Goal: Task Accomplishment & Management: Use online tool/utility

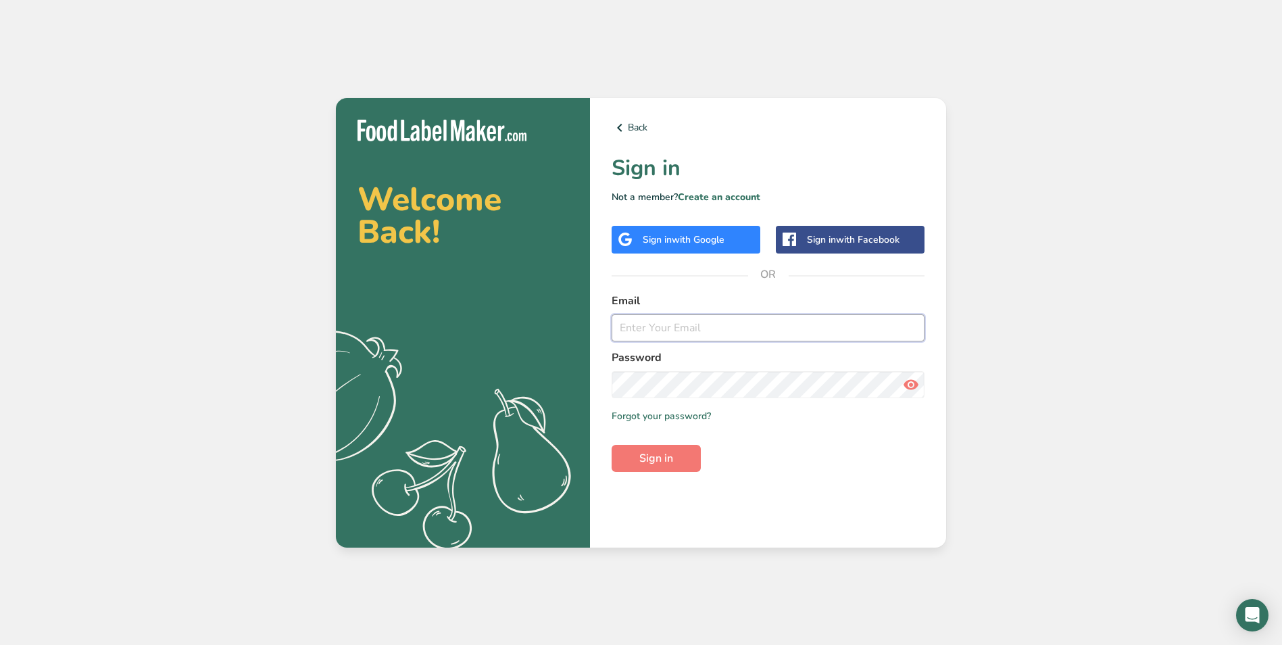
type input "[EMAIL_ADDRESS][DOMAIN_NAME]"
click at [685, 457] on button "Sign in" at bounding box center [656, 458] width 89 height 27
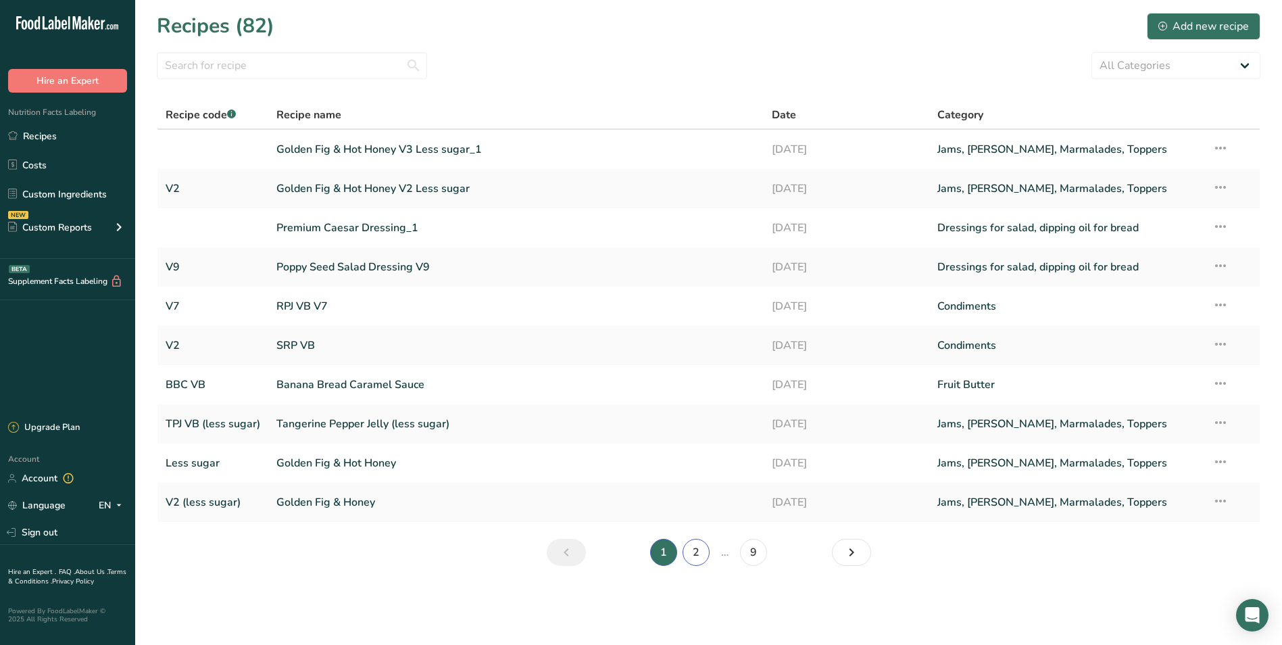
click at [699, 551] on link "2" at bounding box center [696, 552] width 27 height 27
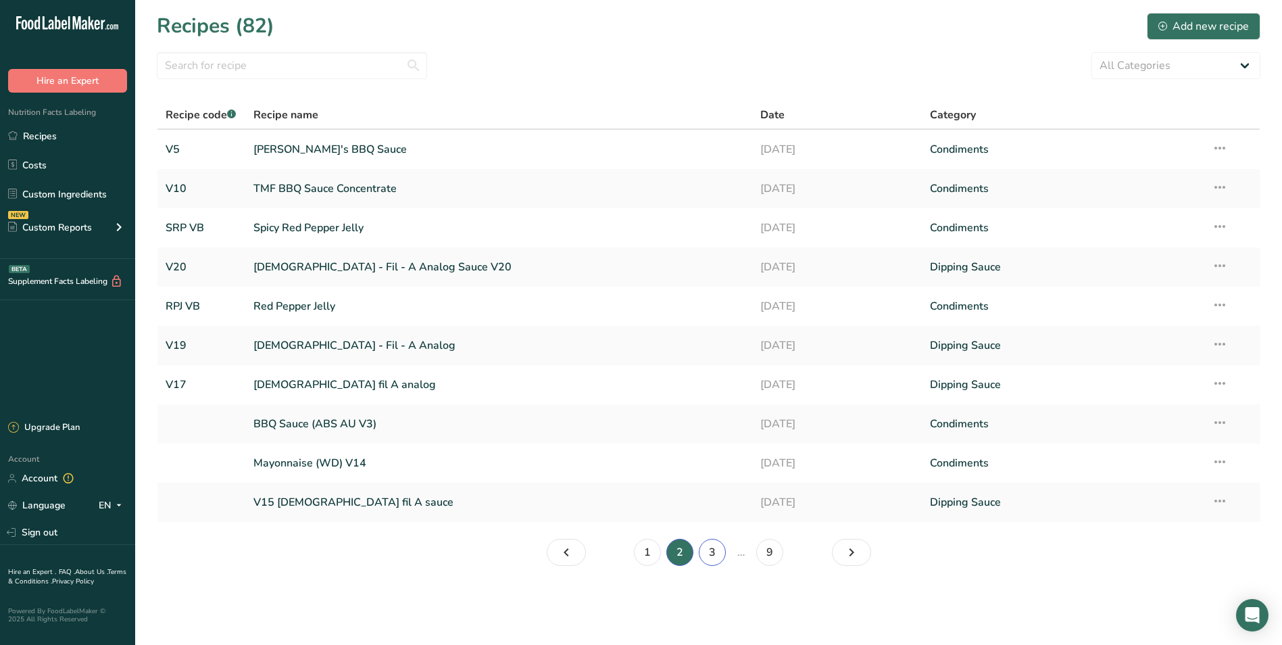
click at [708, 555] on link "3" at bounding box center [712, 552] width 27 height 27
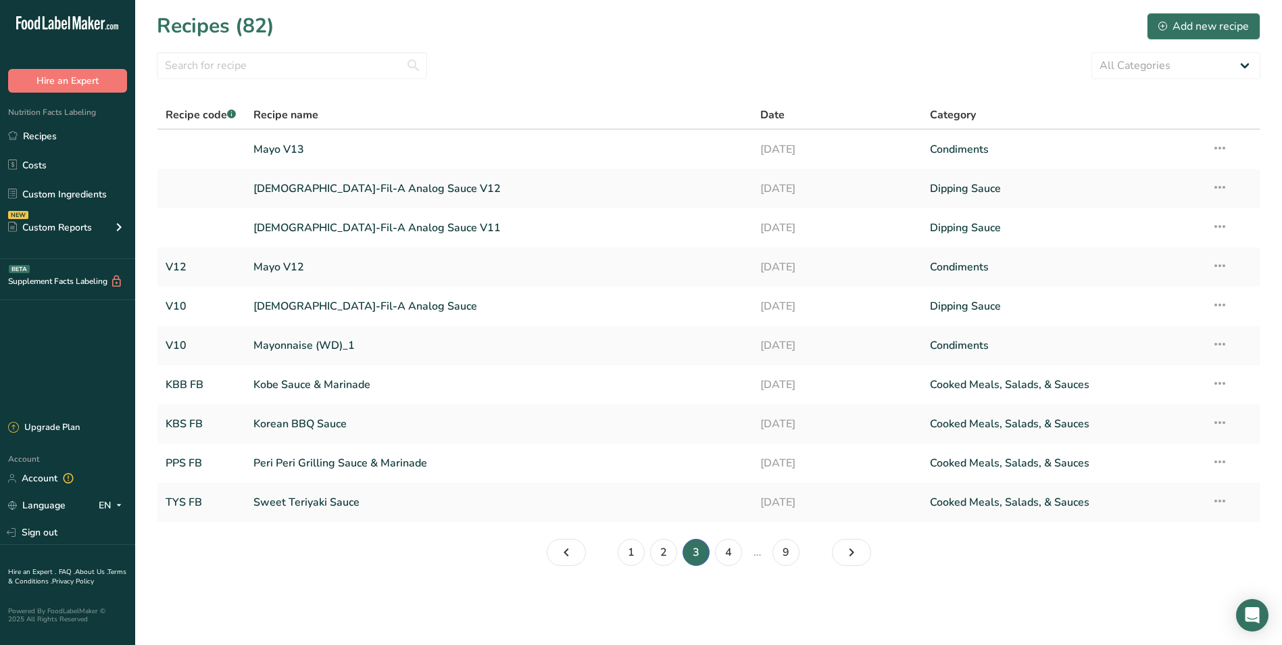
click at [389, 524] on section "Recipes (82) Add new recipe All Categories Baked Goods [GEOGRAPHIC_DATA] Condim…" at bounding box center [708, 293] width 1147 height 587
click at [728, 557] on link "4" at bounding box center [728, 552] width 27 height 27
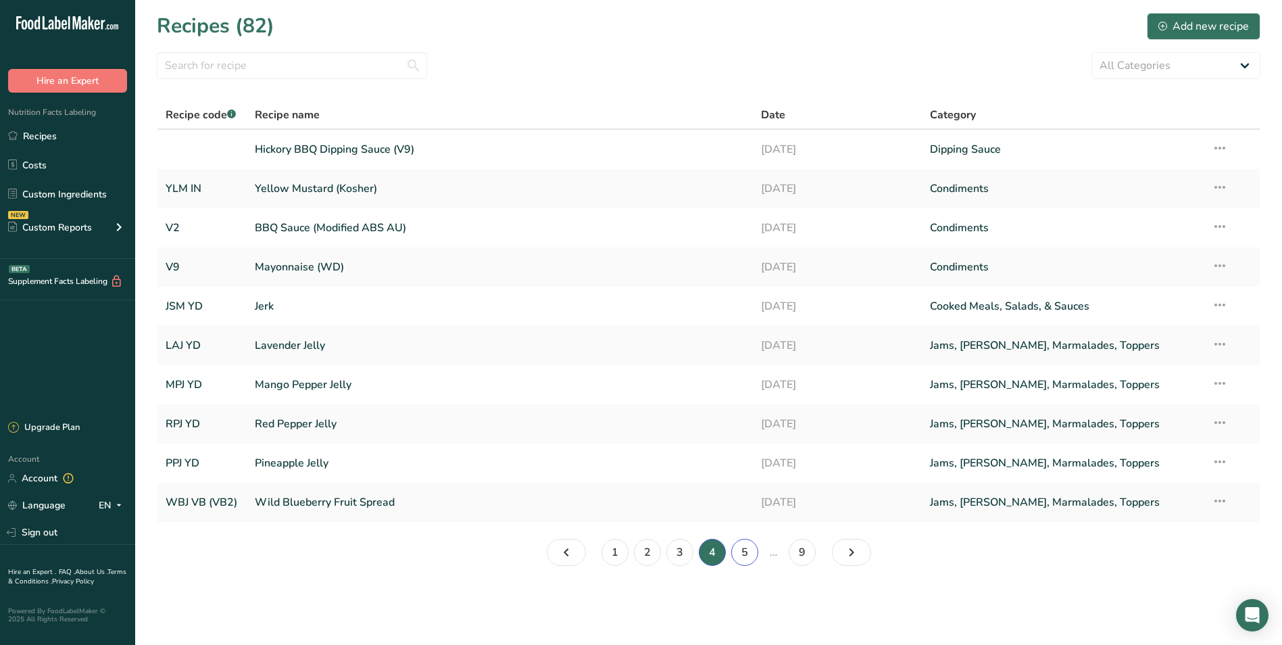
click at [741, 557] on link "5" at bounding box center [744, 552] width 27 height 27
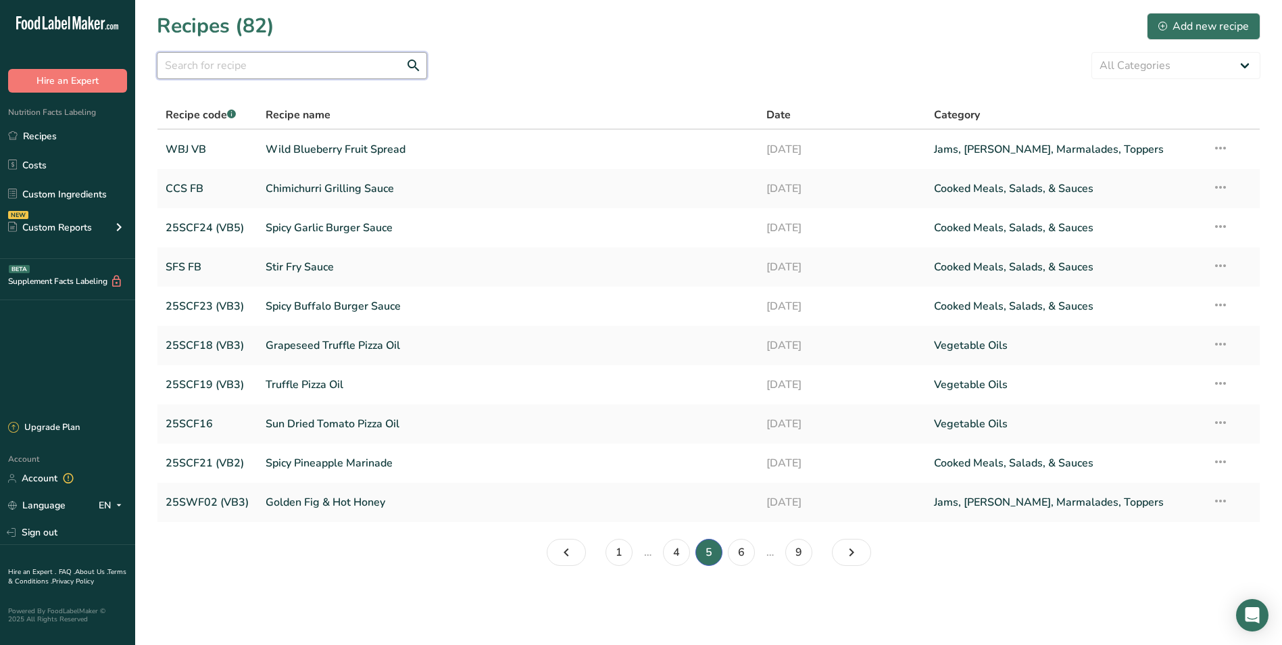
click at [276, 69] on input "text" at bounding box center [292, 65] width 270 height 27
type input "chimichurri"
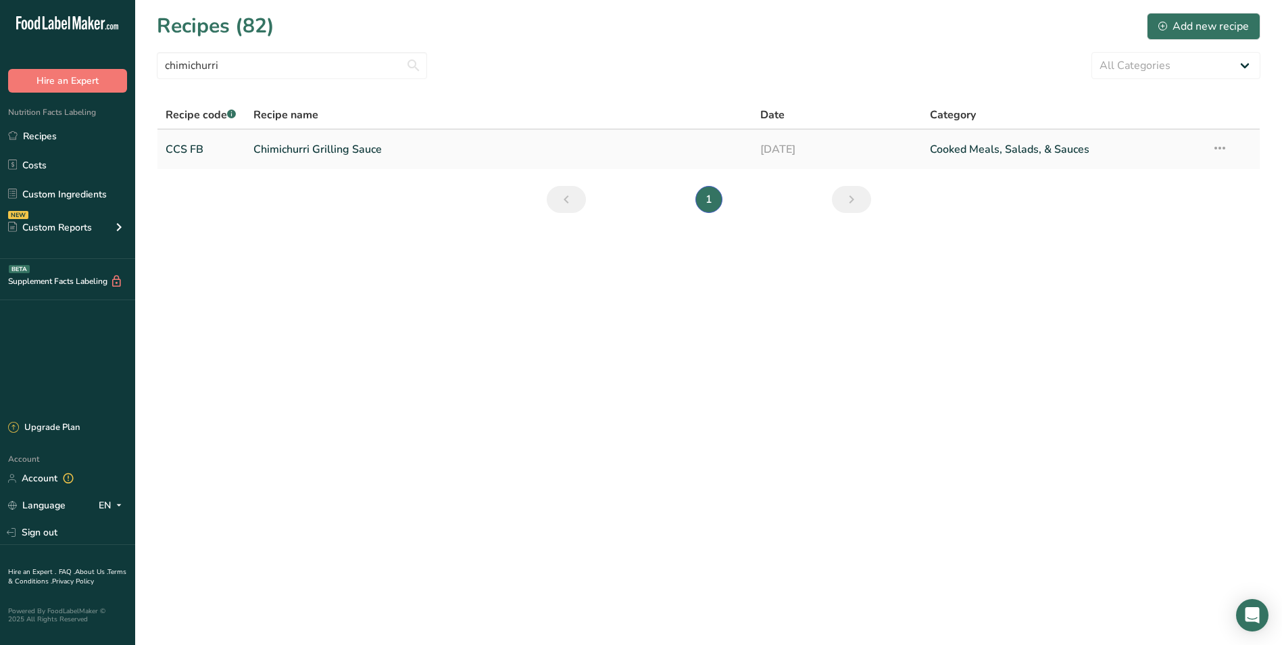
click at [545, 139] on link "Chimichurri Grilling Sauce" at bounding box center [498, 149] width 491 height 28
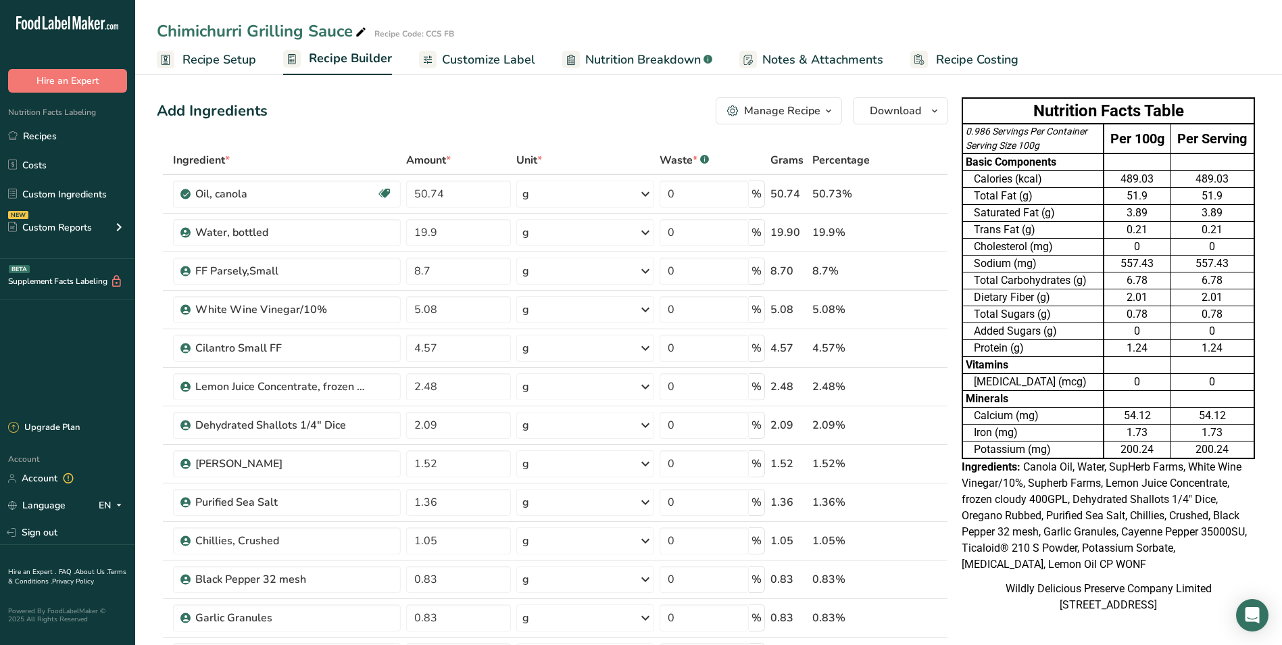
click at [480, 64] on span "Customize Label" at bounding box center [488, 60] width 93 height 18
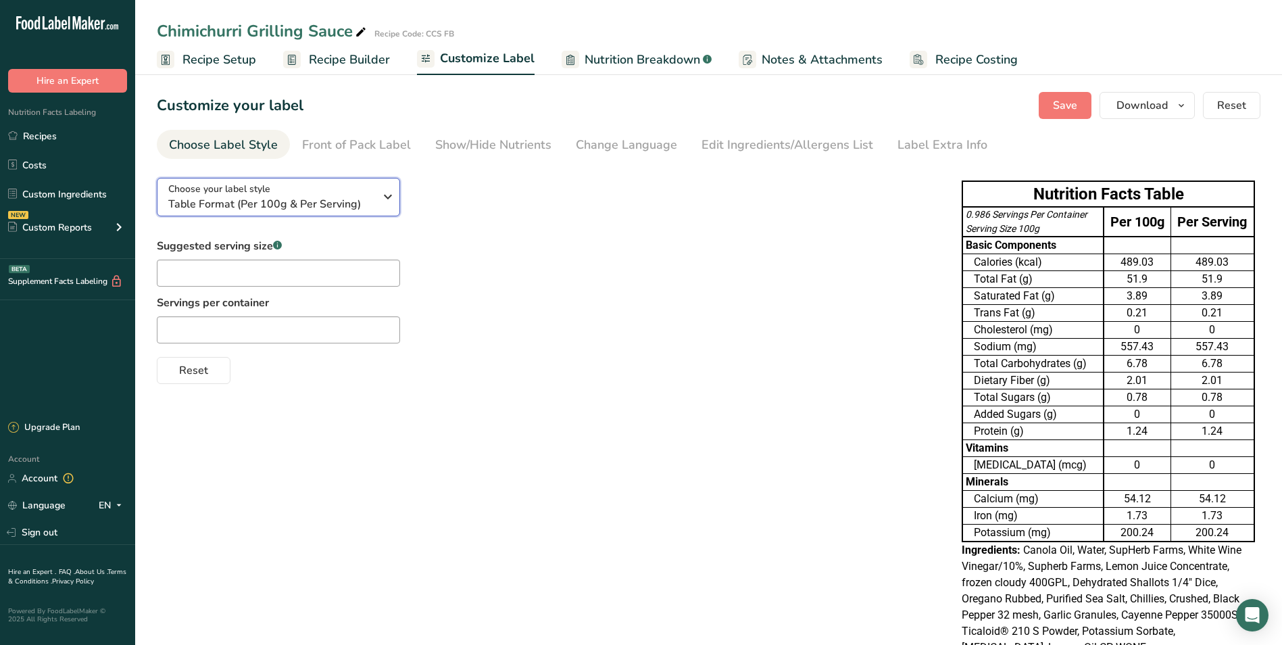
click at [359, 202] on span "Table Format (Per 100g & Per Serving)" at bounding box center [271, 204] width 206 height 16
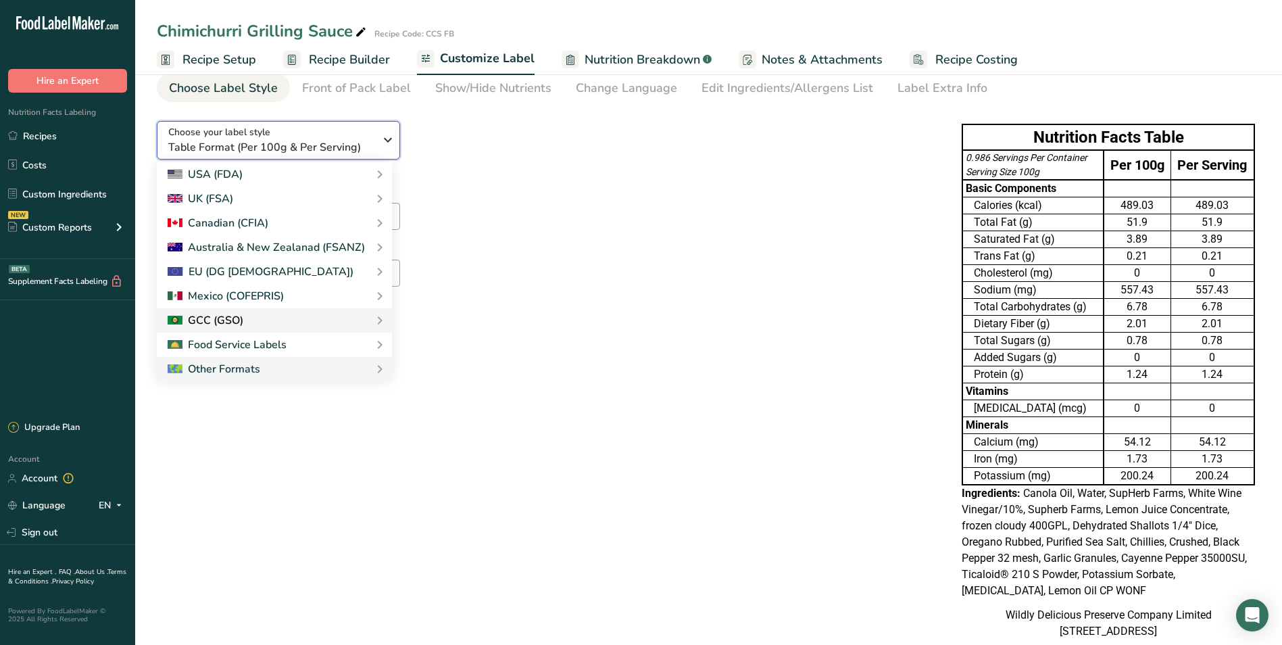
scroll to position [103, 0]
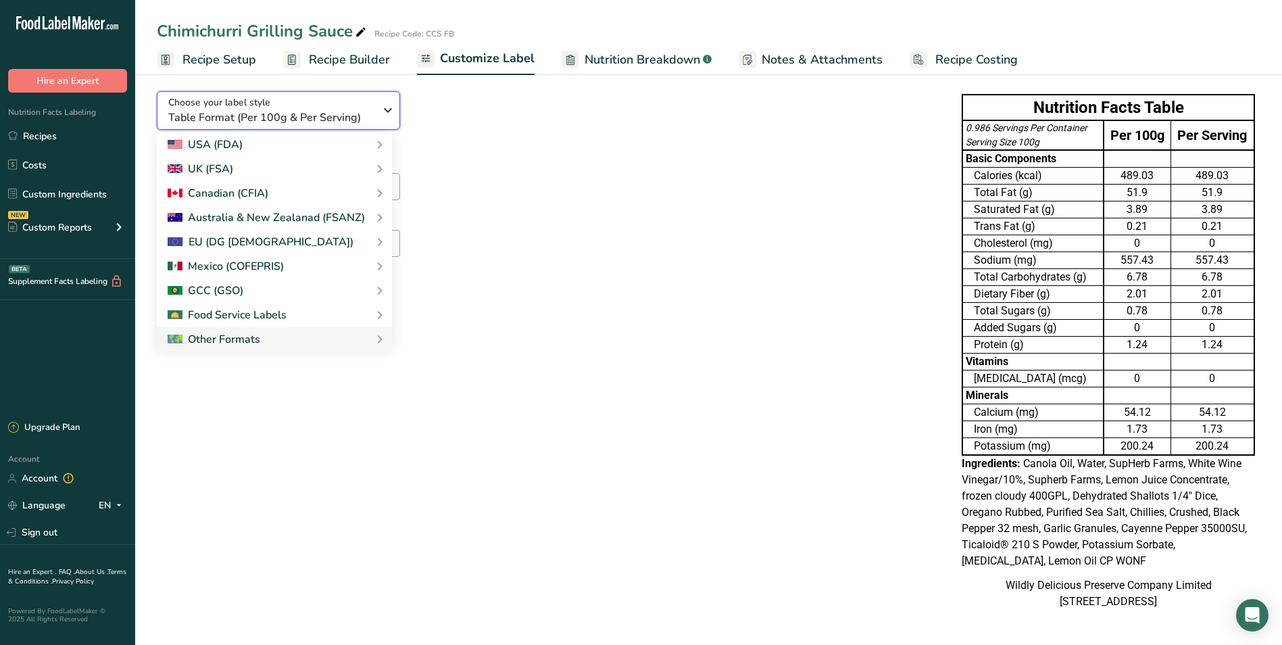
click at [331, 95] on div "Choose your label style Table Format (Per 100g & Per Serving)" at bounding box center [271, 110] width 206 height 30
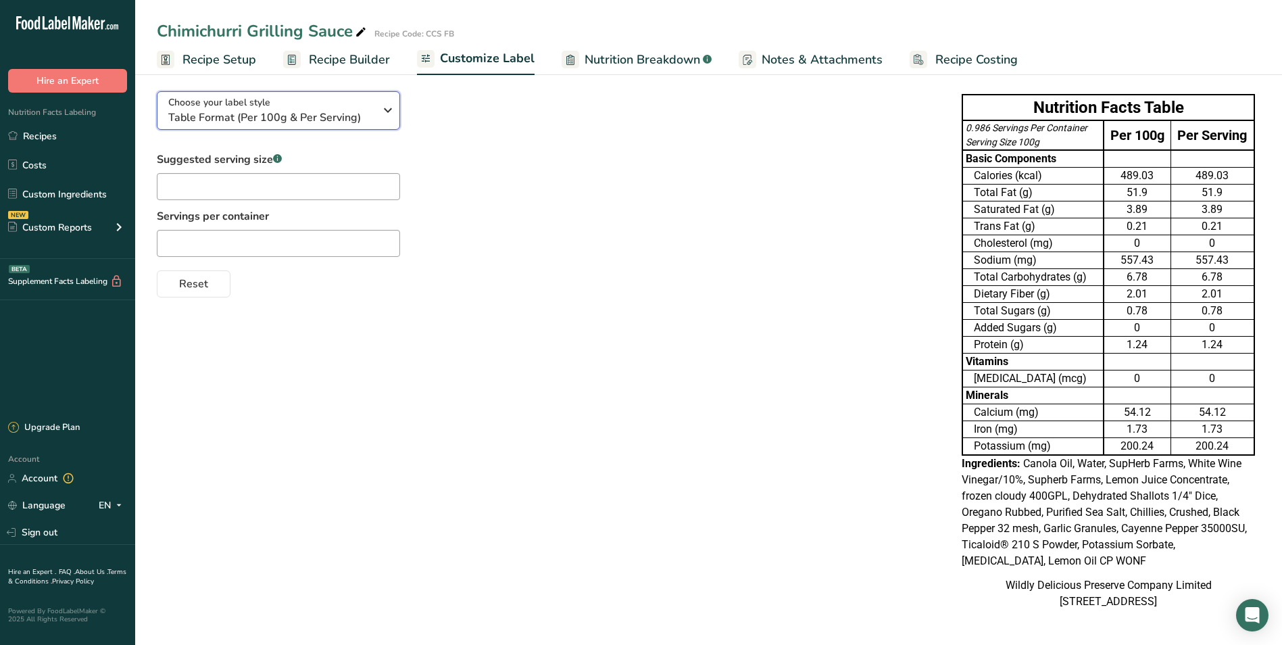
click at [343, 95] on div "Choose your label style Table Format (Per 100g & Per Serving)" at bounding box center [271, 110] width 206 height 30
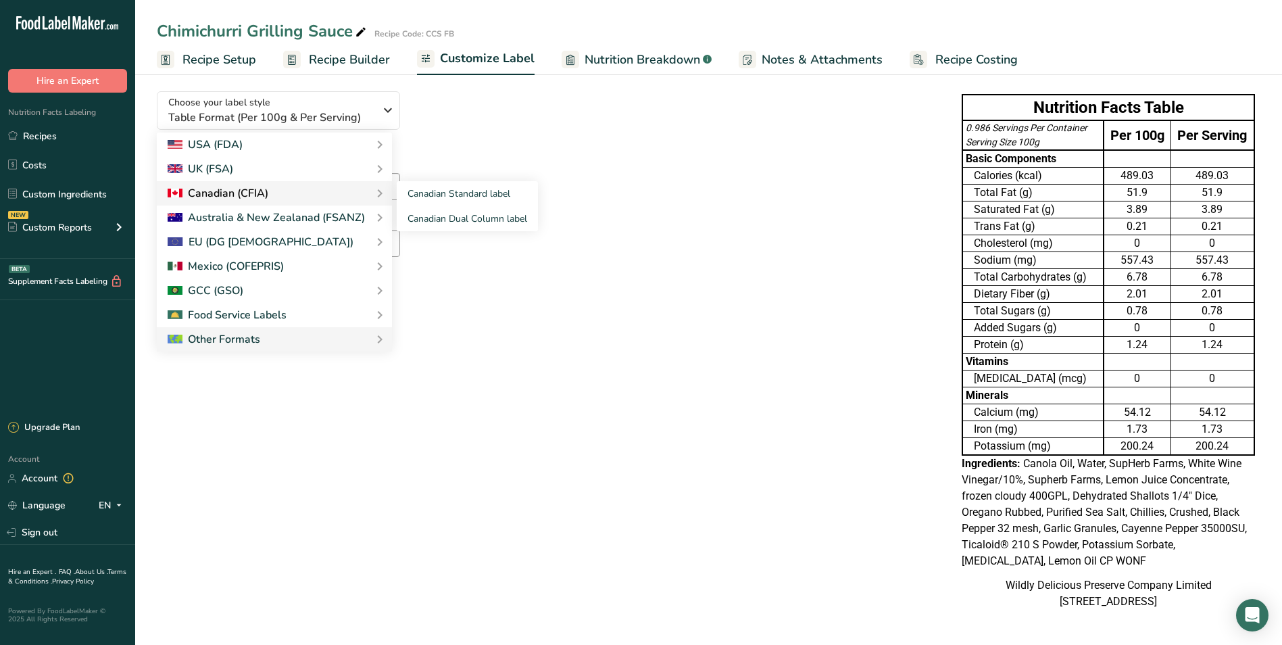
click at [302, 185] on div "Canadian (CFIA)" at bounding box center [275, 193] width 214 height 16
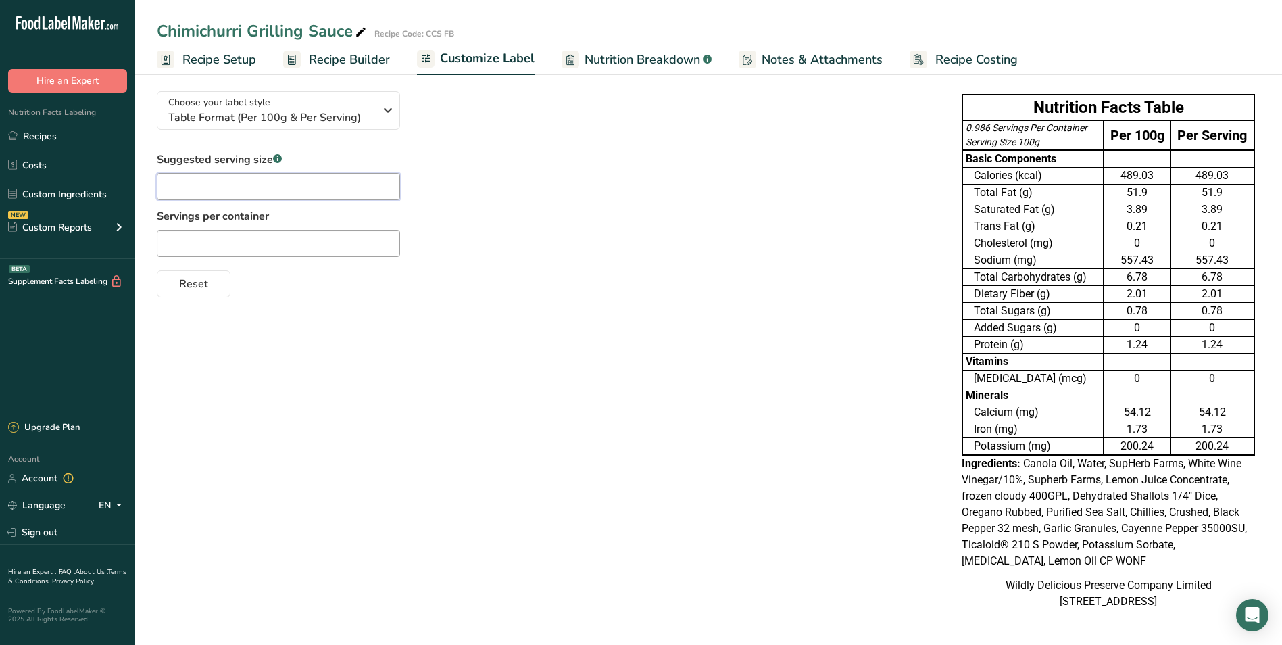
click at [332, 173] on input "text" at bounding box center [278, 186] width 243 height 27
type input "15"
click at [498, 183] on div "Suggested serving size .a-a{fill:#347362;}.b-a{fill:#fff;} 15 Servings per cont…" at bounding box center [546, 224] width 778 height 146
click at [214, 173] on input "15" at bounding box center [278, 186] width 243 height 27
drag, startPoint x: 191, startPoint y: 162, endPoint x: 95, endPoint y: 167, distance: 96.7
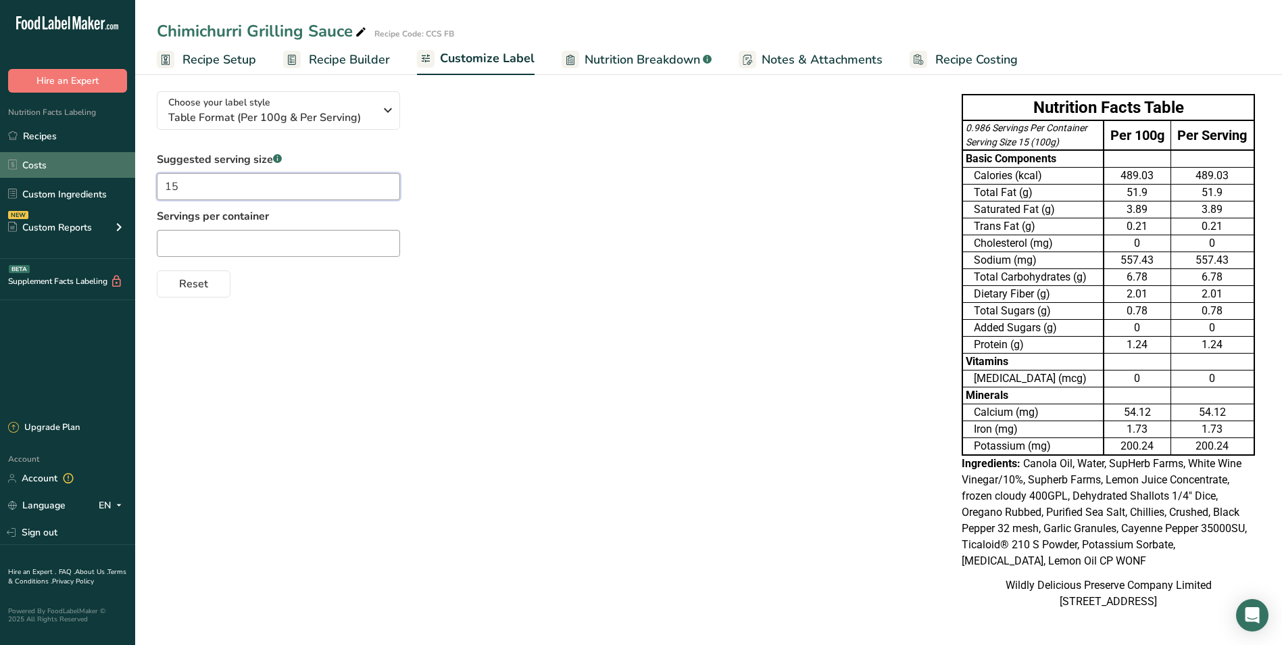
click at [100, 162] on div ".a-20{fill:#fff;} Hire an Expert Nutrition Facts Labeling Recipes Costs Custom …" at bounding box center [641, 279] width 1282 height 731
click at [494, 362] on div "Choose your label style Table Format (Per 100g & Per Serving) USA (FDA) Standar…" at bounding box center [709, 351] width 1104 height 543
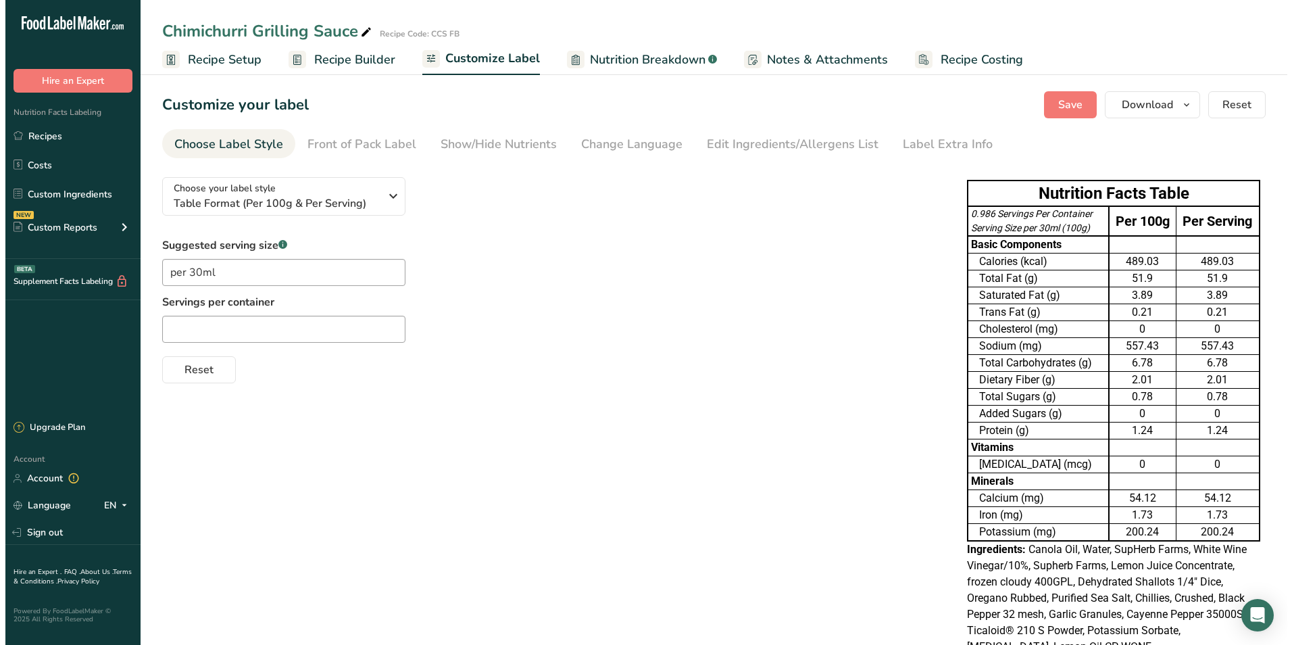
scroll to position [0, 0]
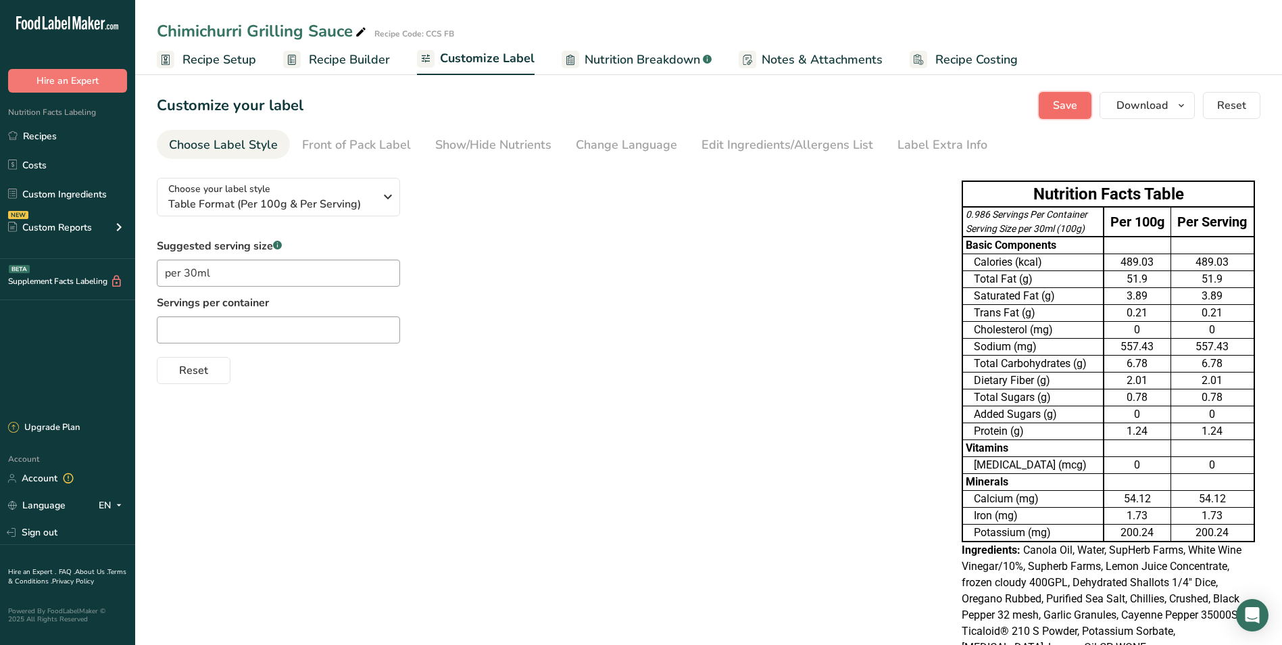
click at [1064, 113] on span "Save" at bounding box center [1065, 105] width 24 height 16
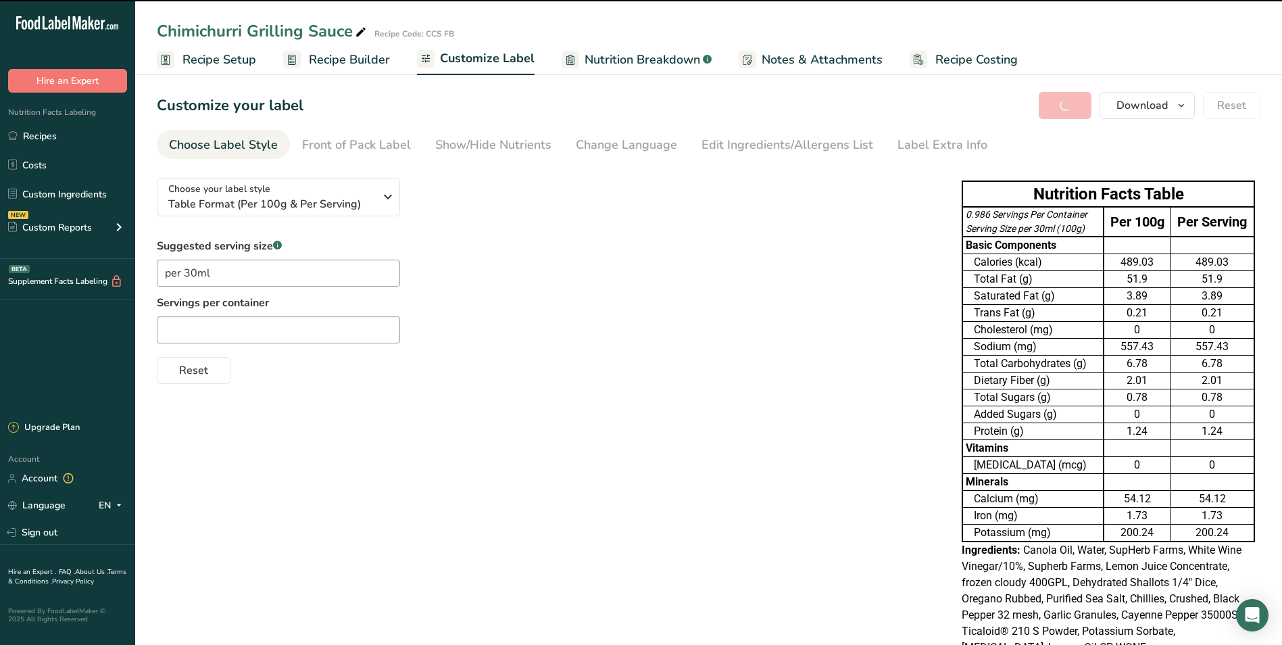
type input "per 30ml"
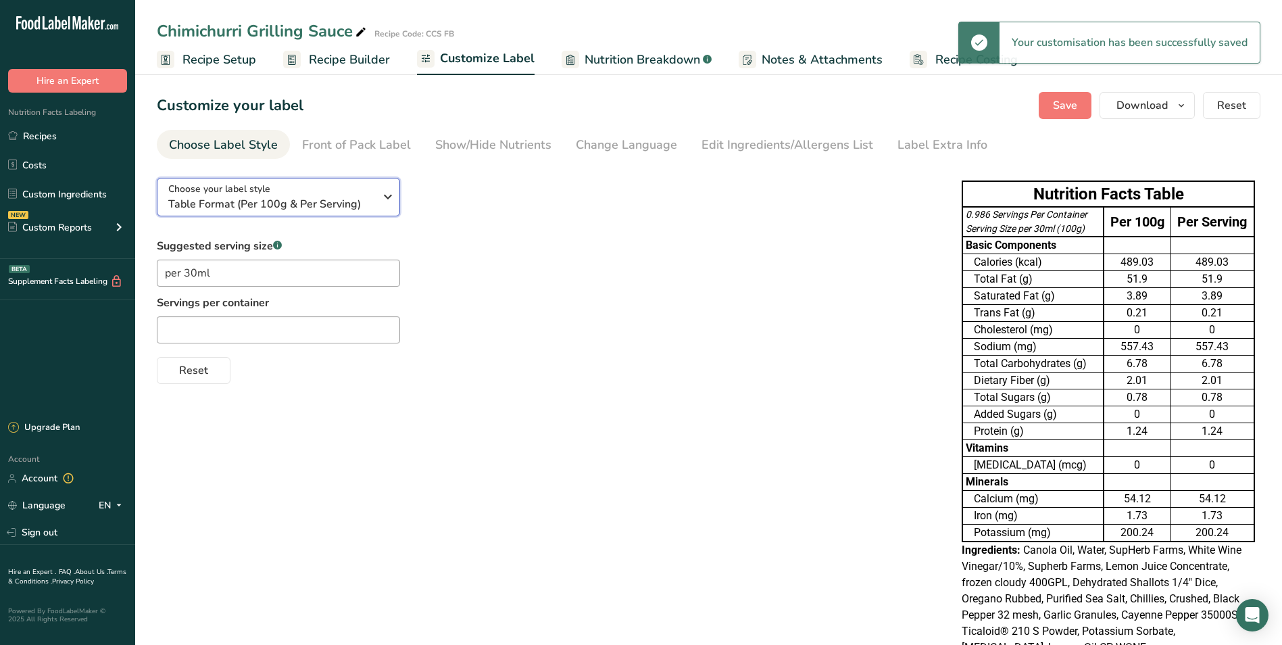
click at [330, 199] on span "Table Format (Per 100g & Per Serving)" at bounding box center [271, 204] width 206 height 16
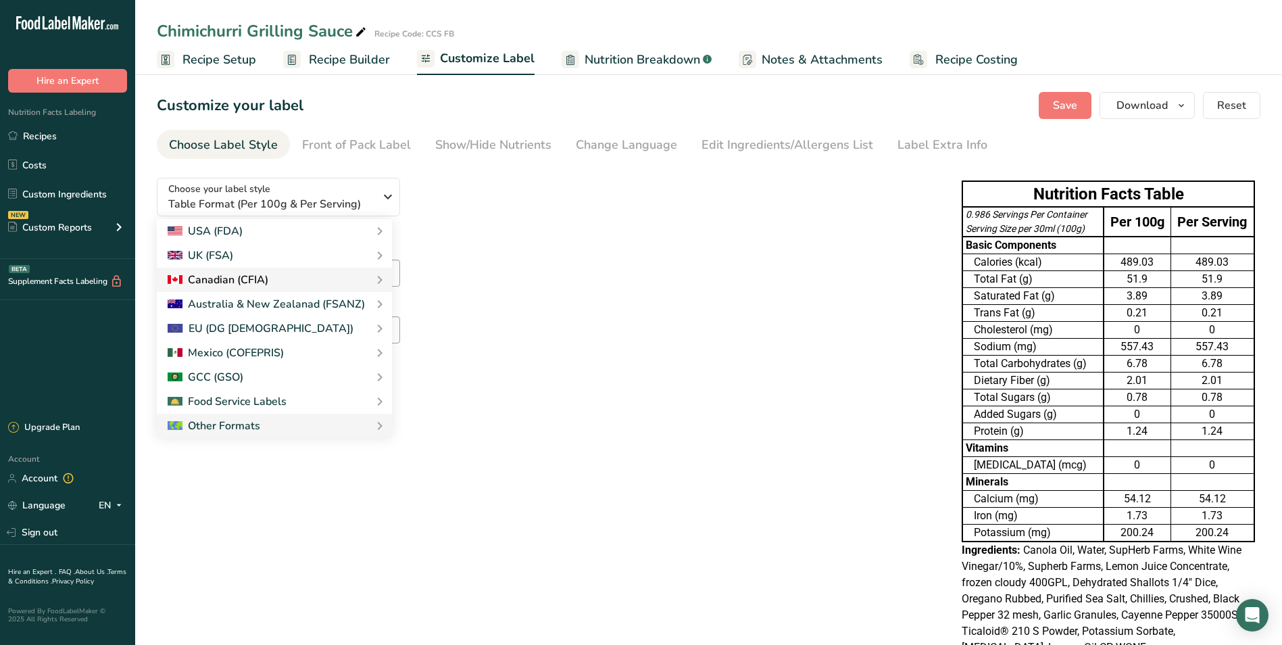
click at [303, 281] on div "Canadian (CFIA)" at bounding box center [275, 280] width 214 height 16
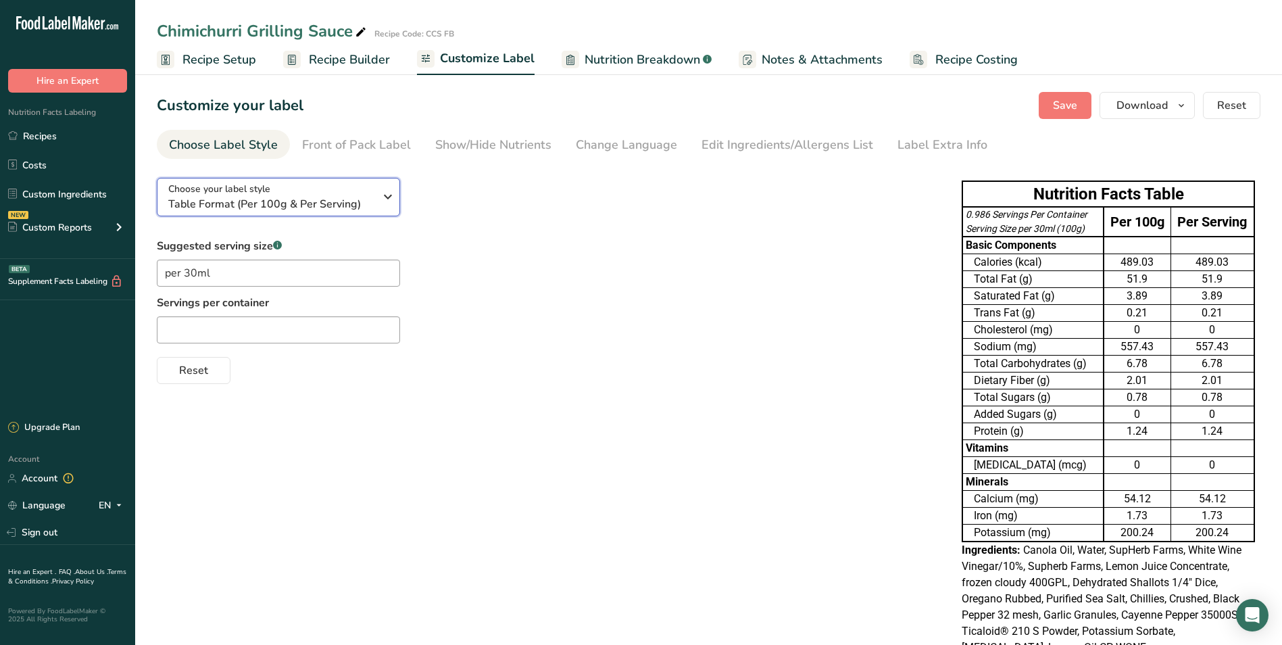
click at [375, 191] on div "Choose your label style Table Format (Per 100g & Per Serving)" at bounding box center [276, 197] width 216 height 30
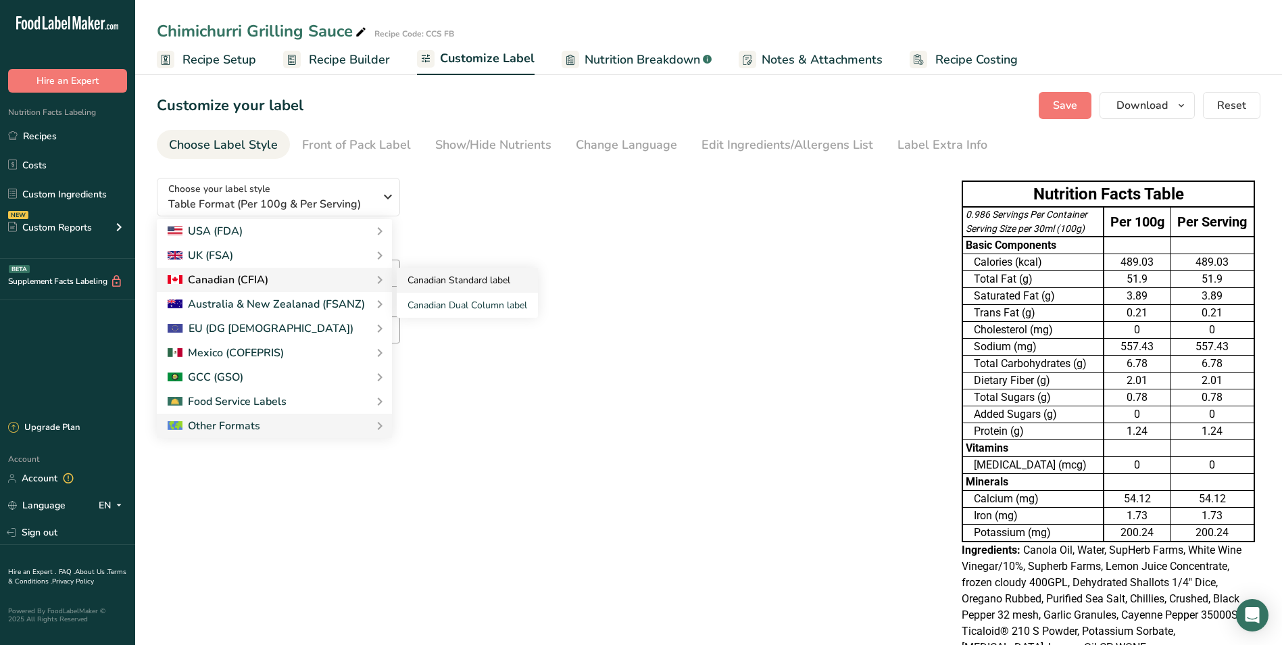
click at [436, 282] on link "Canadian Standard label" at bounding box center [467, 280] width 141 height 25
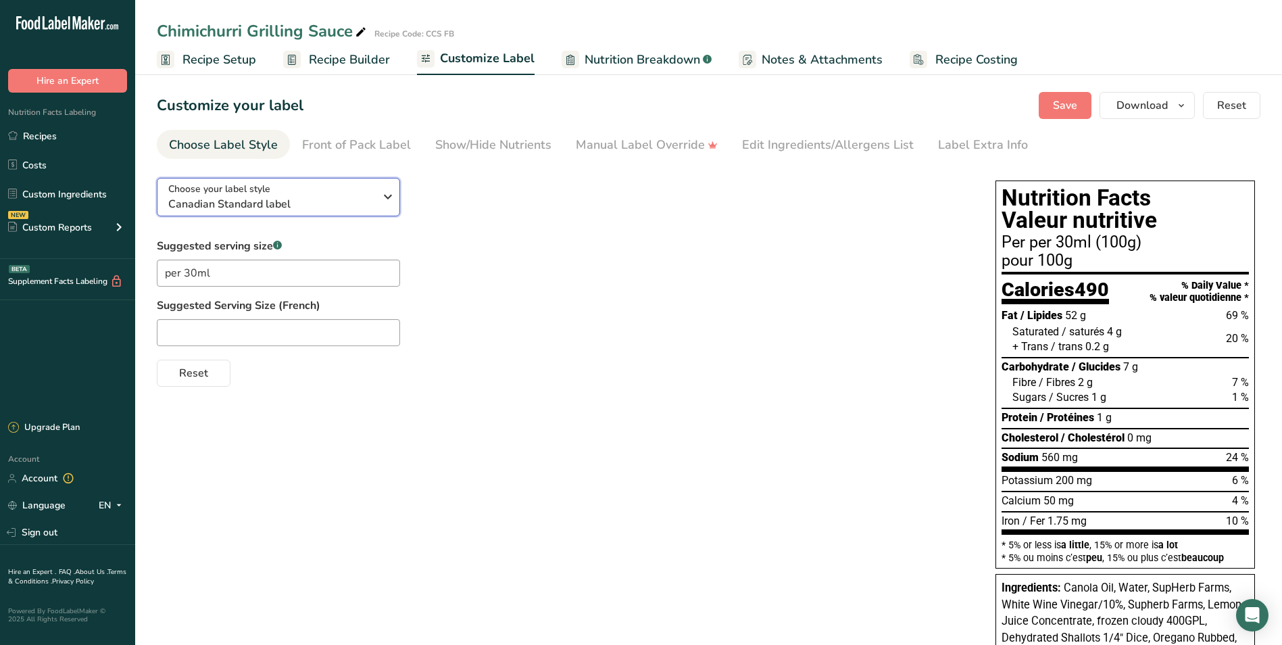
click at [314, 197] on span "Canadian Standard label" at bounding box center [271, 204] width 206 height 16
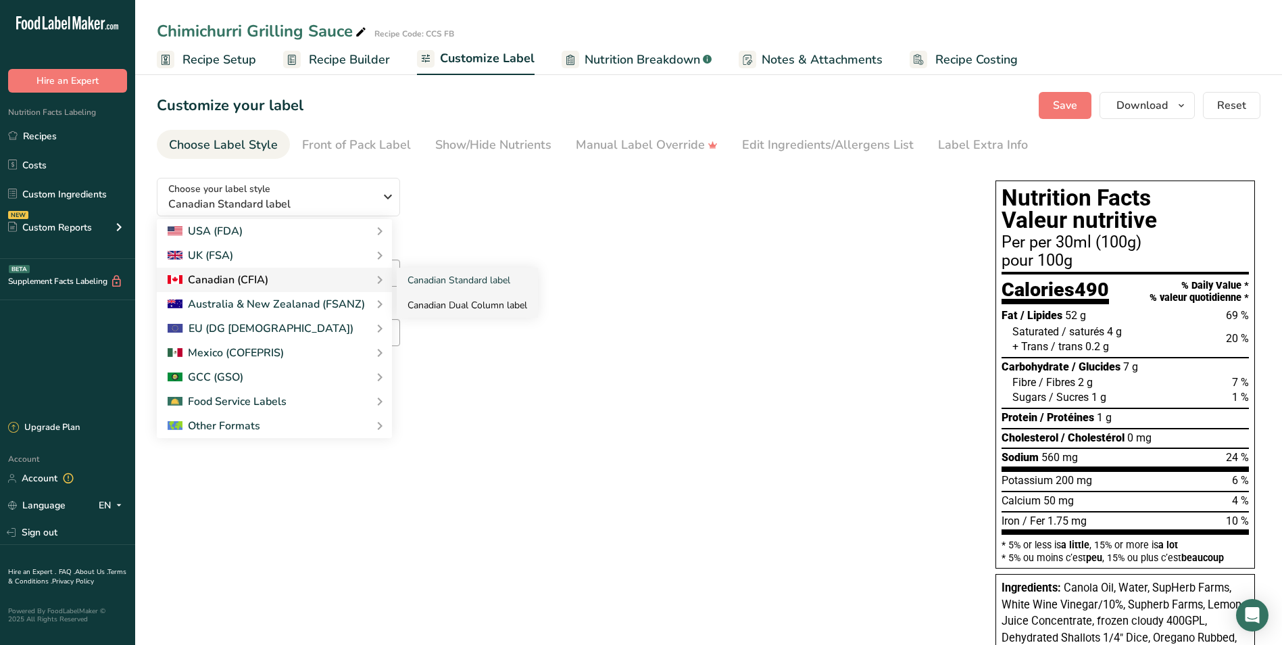
click at [466, 301] on link "Canadian Dual Column label" at bounding box center [467, 305] width 141 height 25
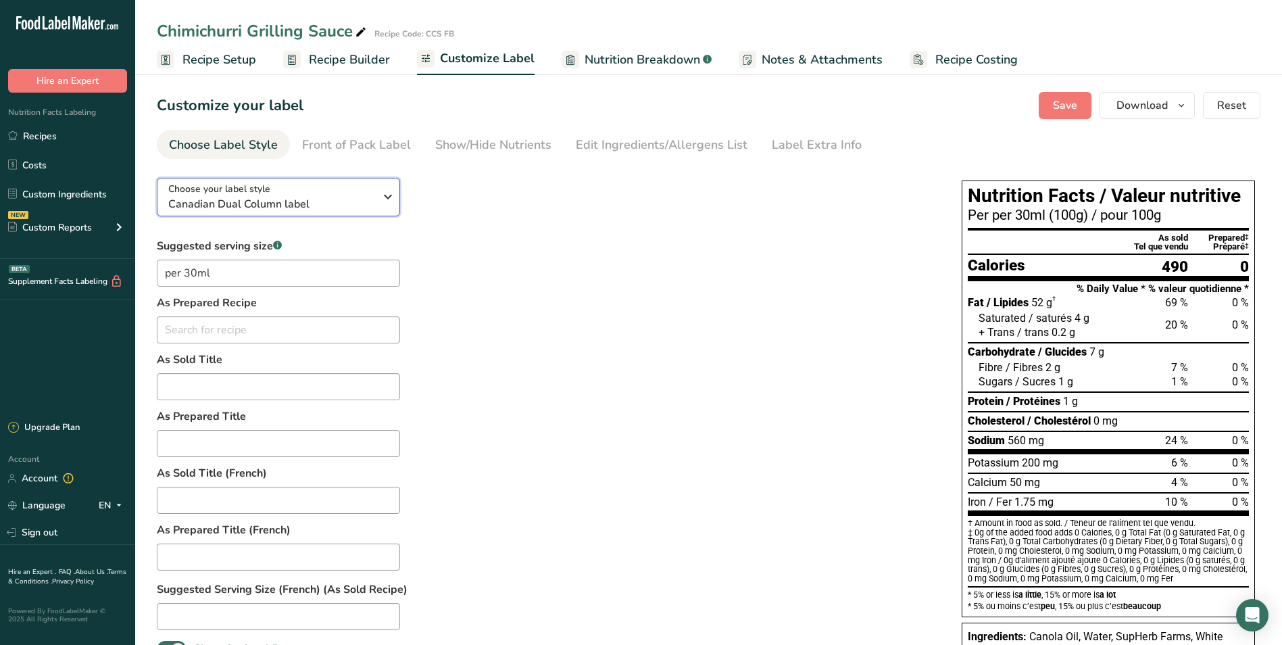
click at [301, 198] on span "Canadian Dual Column label" at bounding box center [271, 204] width 206 height 16
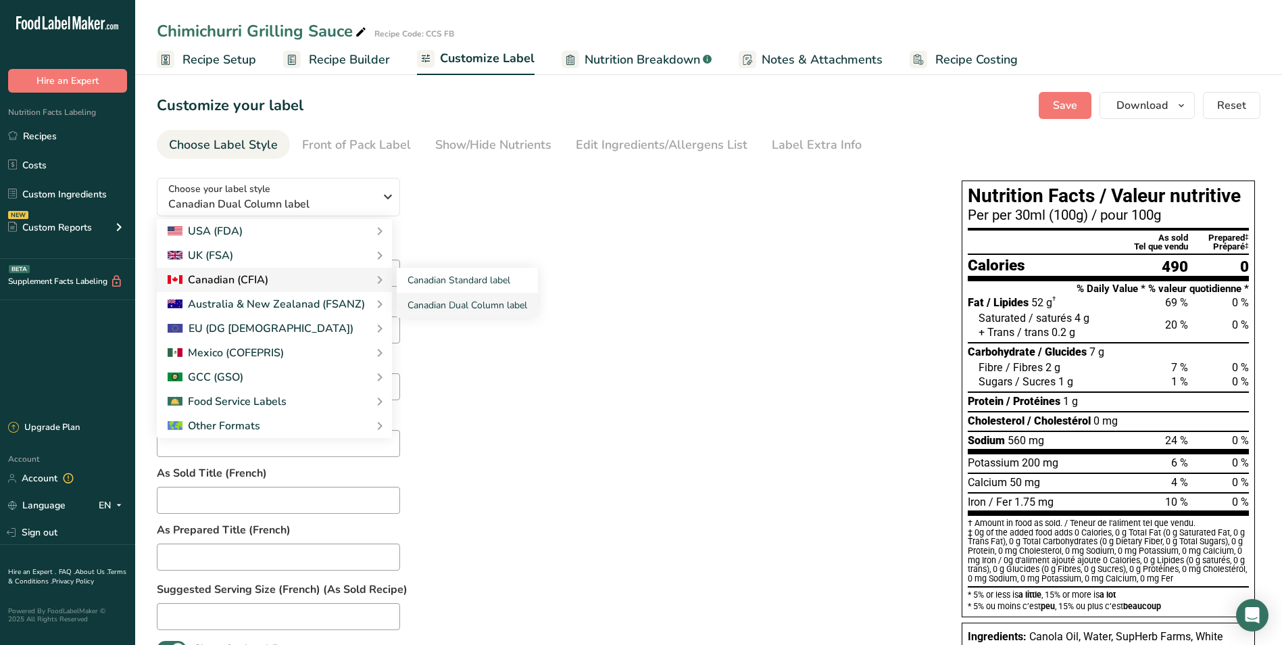
click at [311, 279] on div "Canadian (CFIA)" at bounding box center [275, 280] width 214 height 16
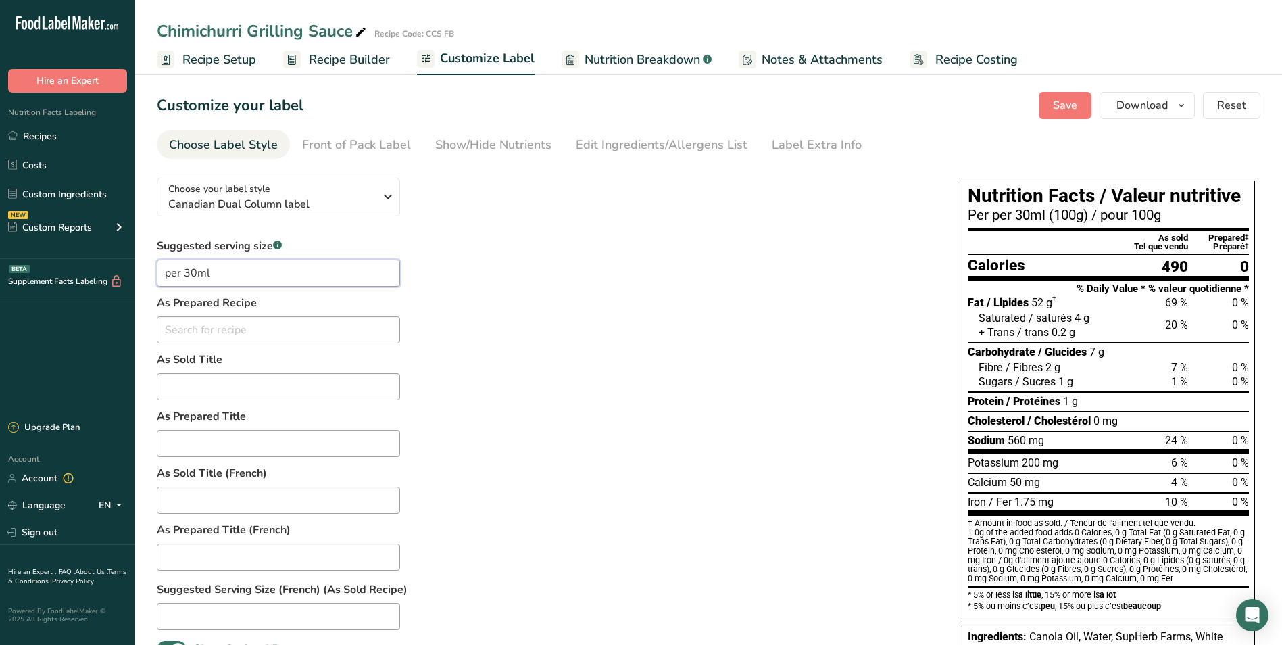
click at [299, 271] on input "per 30ml" at bounding box center [278, 272] width 243 height 27
click at [301, 214] on button "Choose your label style Canadian Dual Column label" at bounding box center [278, 197] width 243 height 39
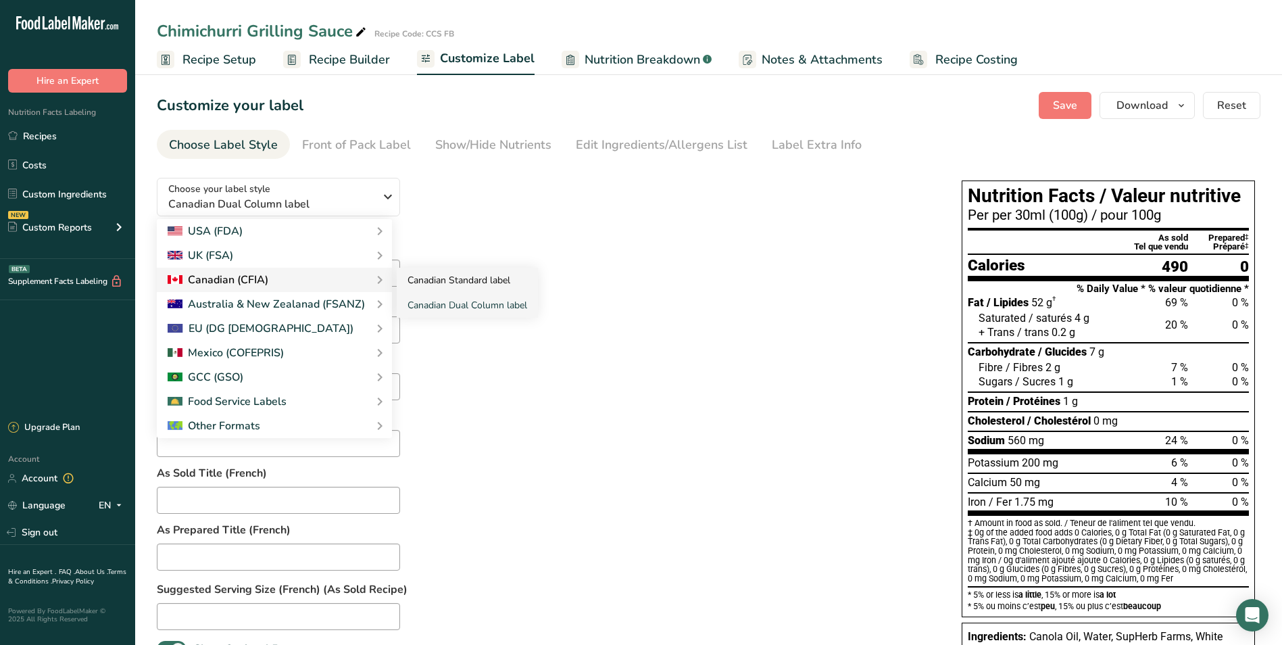
click at [432, 280] on link "Canadian Standard label" at bounding box center [467, 280] width 141 height 25
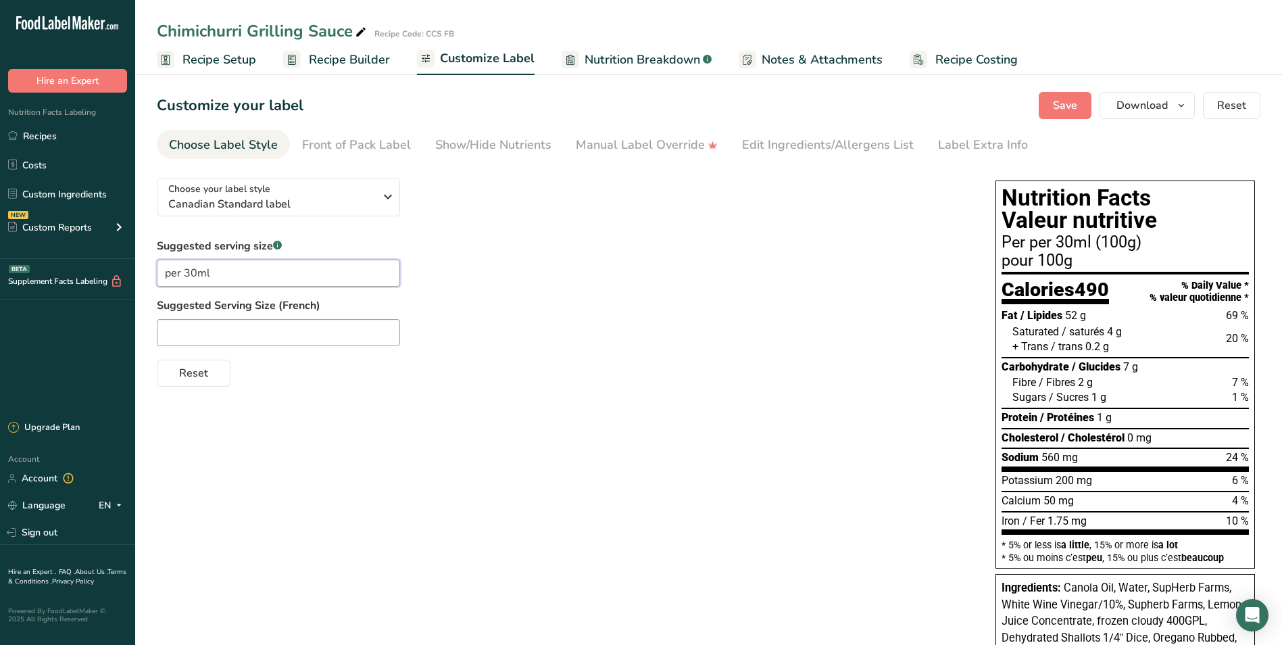
click at [243, 280] on input "per 30ml" at bounding box center [278, 272] width 243 height 27
drag, startPoint x: 244, startPoint y: 276, endPoint x: 121, endPoint y: 263, distance: 123.7
click at [126, 265] on div ".a-20{fill:#fff;} Hire an Expert Nutrition Facts Labeling Recipes Costs Custom …" at bounding box center [641, 465] width 1282 height 931
type input "1"
click at [1119, 349] on div "+ Trans / trans 0.2 g" at bounding box center [1130, 346] width 237 height 15
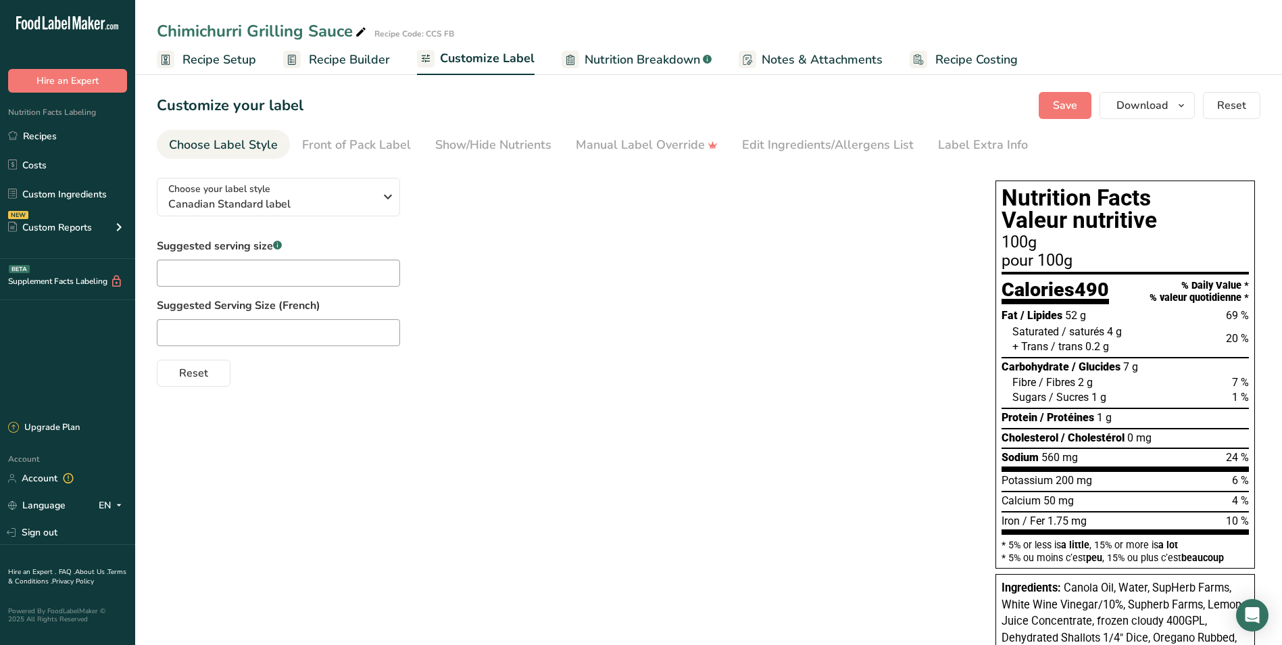
click at [1119, 351] on div "+ Trans / trans 0.2 g" at bounding box center [1130, 346] width 237 height 15
click at [282, 298] on label "Suggested Serving Size (French)" at bounding box center [563, 305] width 812 height 16
click at [283, 281] on input "text" at bounding box center [278, 272] width 243 height 27
type input "1tbsp (15ml)"
click at [644, 382] on div "Reset" at bounding box center [563, 370] width 812 height 32
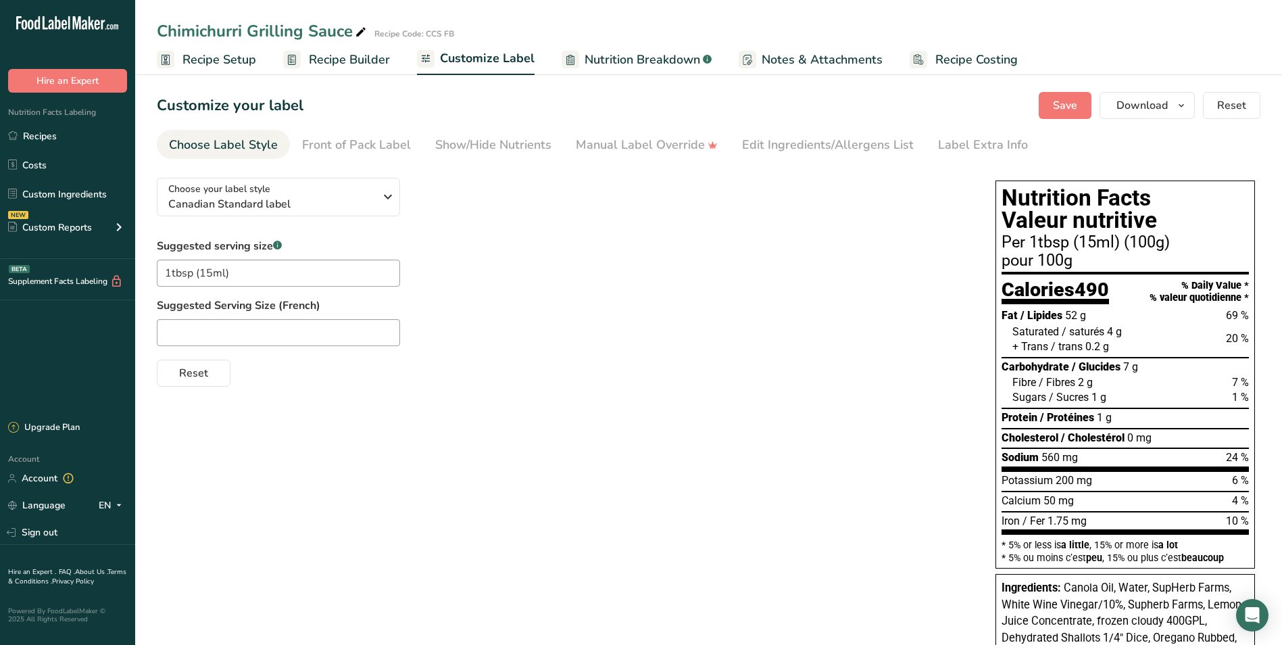
click at [216, 56] on span "Recipe Setup" at bounding box center [219, 60] width 74 height 18
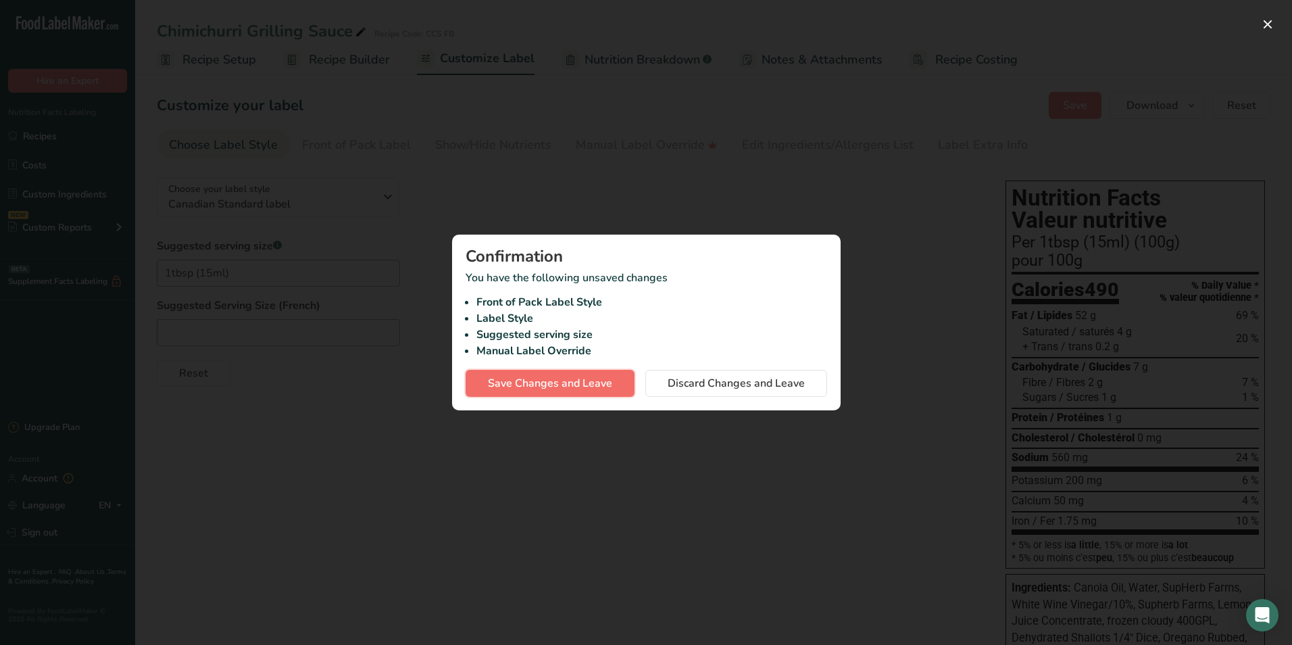
click at [559, 378] on span "Save Changes and Leave" at bounding box center [550, 383] width 124 height 16
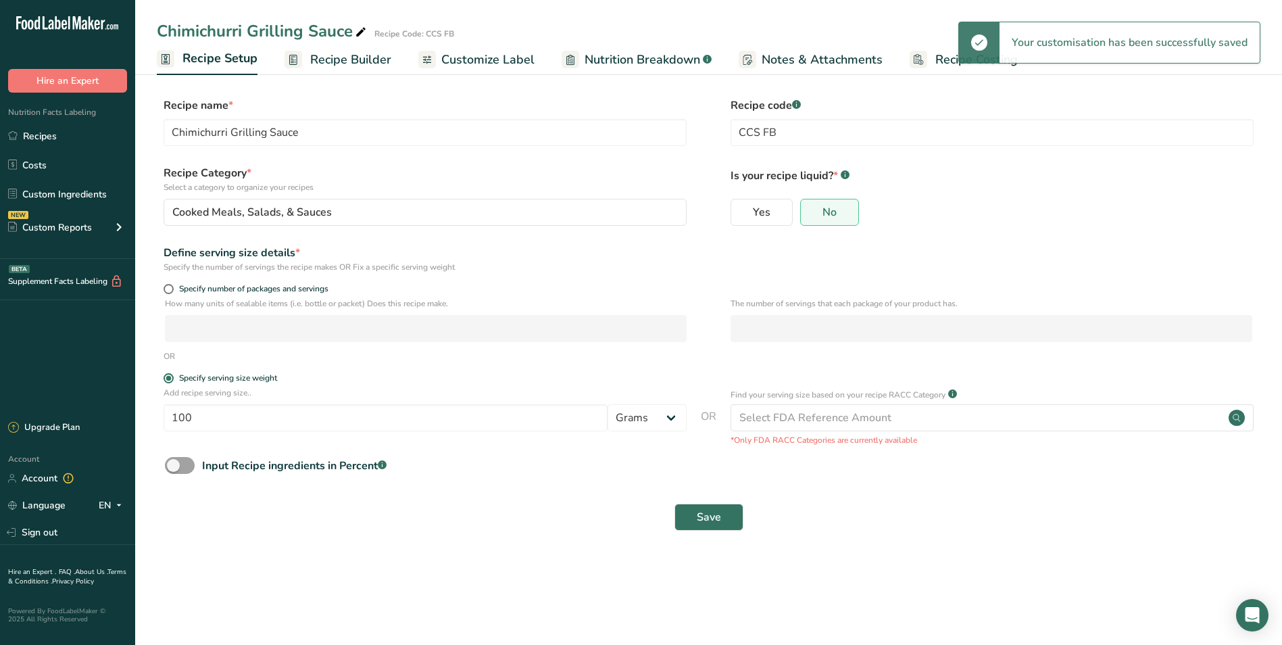
drag, startPoint x: 349, startPoint y: 432, endPoint x: 562, endPoint y: 431, distance: 212.9
click at [349, 432] on div "Add recipe serving size.. 100 Grams kg mg mcg lb oz l mL fl oz tbsp tsp cup qt …" at bounding box center [425, 412] width 523 height 51
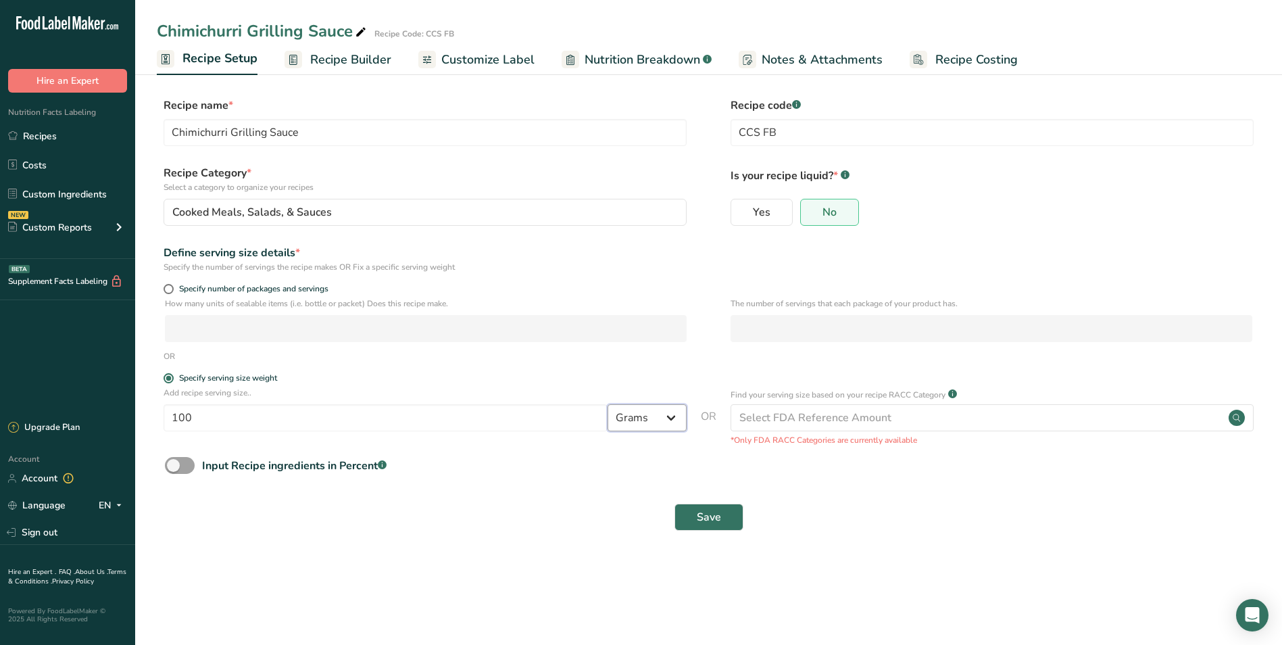
click at [666, 414] on select "Grams kg mg mcg lb oz l mL fl oz tbsp tsp cup qt gallon" at bounding box center [647, 417] width 79 height 27
select select "18"
click at [608, 404] on select "Grams kg mg mcg lb oz l mL fl oz tbsp tsp cup qt gallon" at bounding box center [647, 417] width 79 height 27
select select "22"
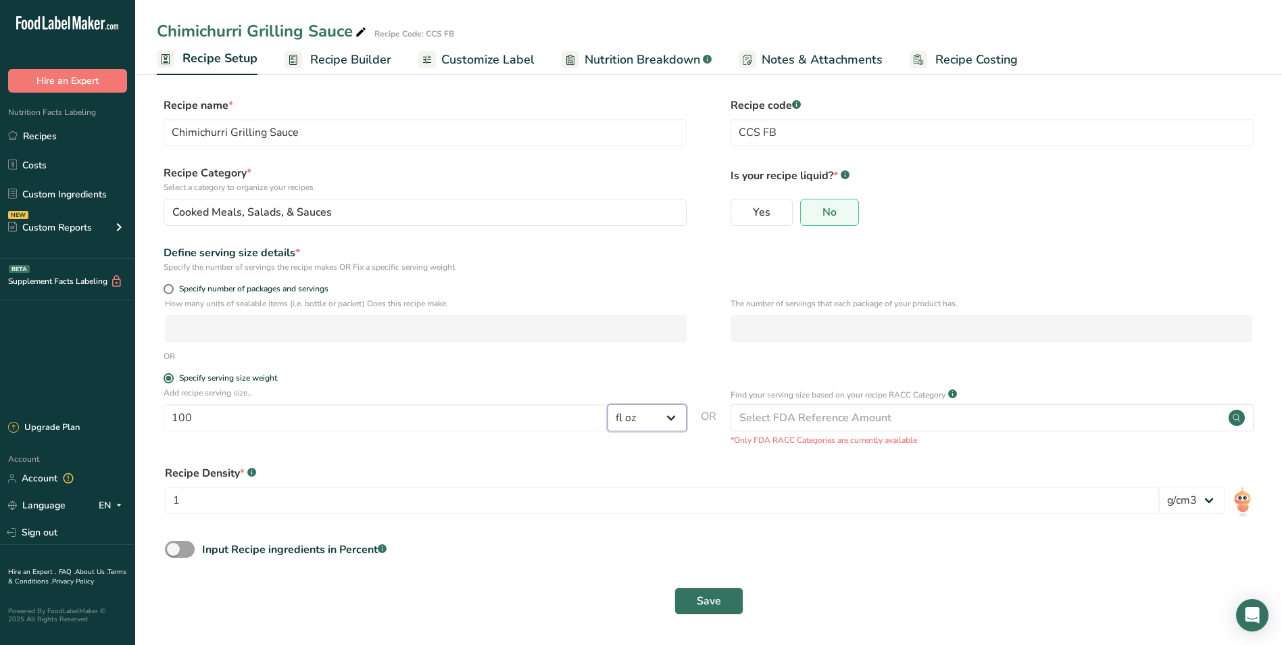
click at [673, 422] on select "Grams kg mg mcg lb oz l mL fl oz tbsp tsp cup qt gallon" at bounding box center [647, 417] width 79 height 27
select select "17"
click at [608, 404] on select "Grams kg mg mcg lb oz l mL fl oz tbsp tsp cup qt gallon" at bounding box center [647, 417] width 79 height 27
click at [507, 432] on div "Add recipe serving size.. 100 Grams kg mg mcg lb oz l mL fl oz tbsp tsp cup qt …" at bounding box center [425, 412] width 523 height 51
click at [504, 424] on input "100" at bounding box center [386, 417] width 444 height 27
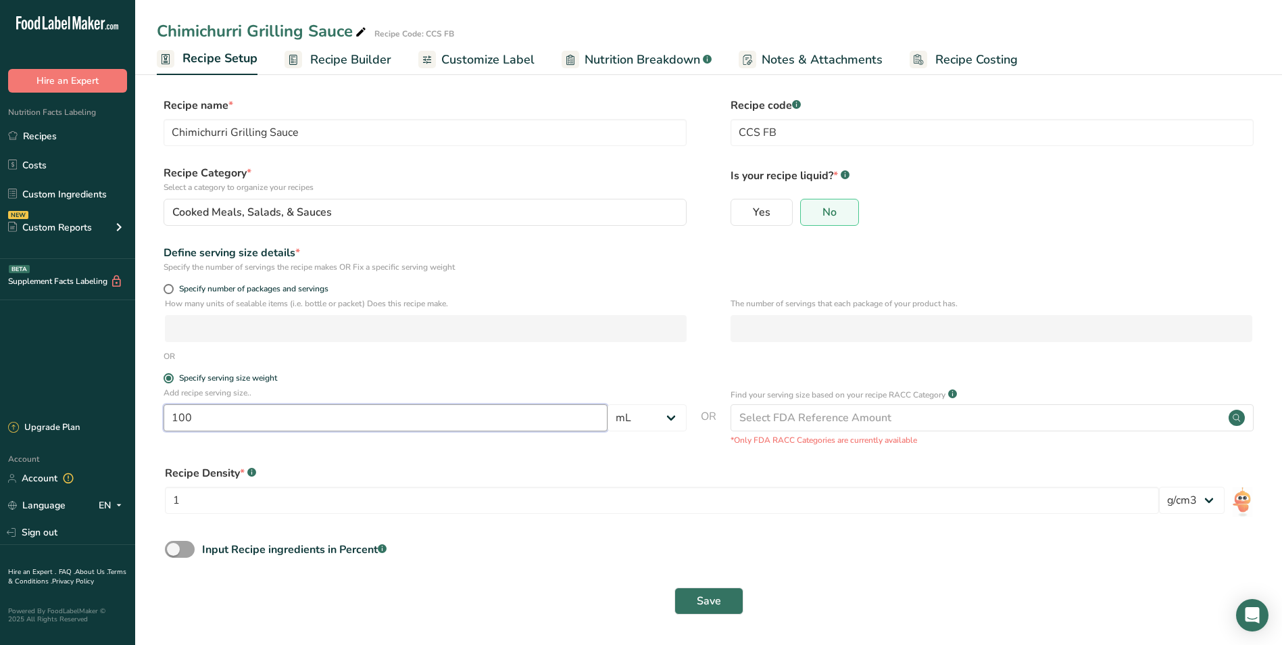
drag, startPoint x: 504, startPoint y: 424, endPoint x: 180, endPoint y: 399, distance: 324.7
click at [180, 399] on div "Add recipe serving size.. 100 Grams kg mg mcg lb oz l mL fl oz tbsp tsp cup qt …" at bounding box center [425, 412] width 523 height 51
type input "1"
type input "15"
click at [699, 605] on span "Save" at bounding box center [709, 601] width 24 height 16
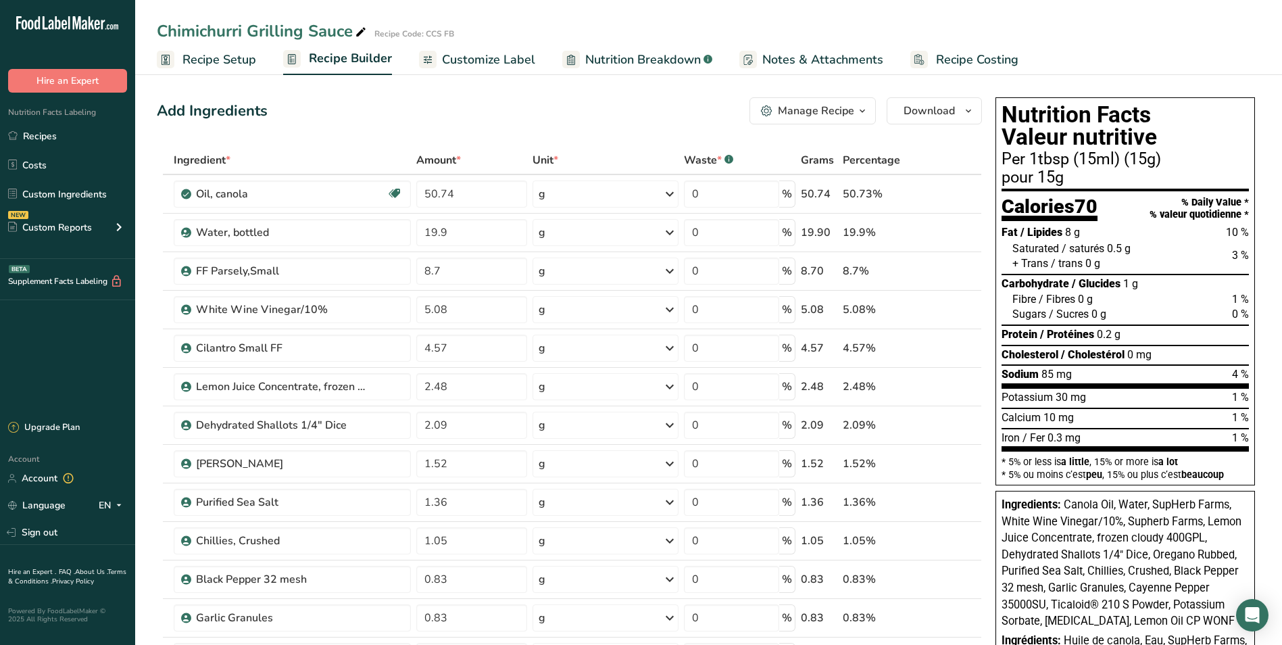
drag, startPoint x: 678, startPoint y: 54, endPoint x: 583, endPoint y: 57, distance: 95.3
click at [678, 54] on span "Nutrition Breakdown" at bounding box center [643, 60] width 116 height 18
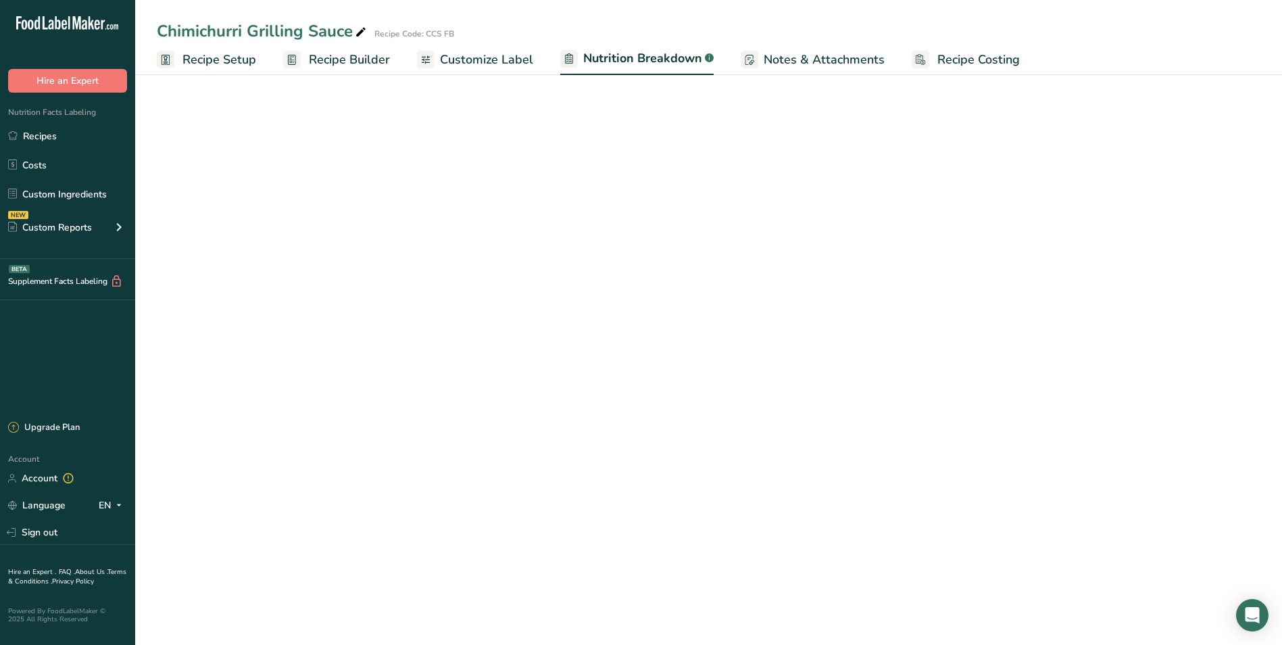
select select "Calories"
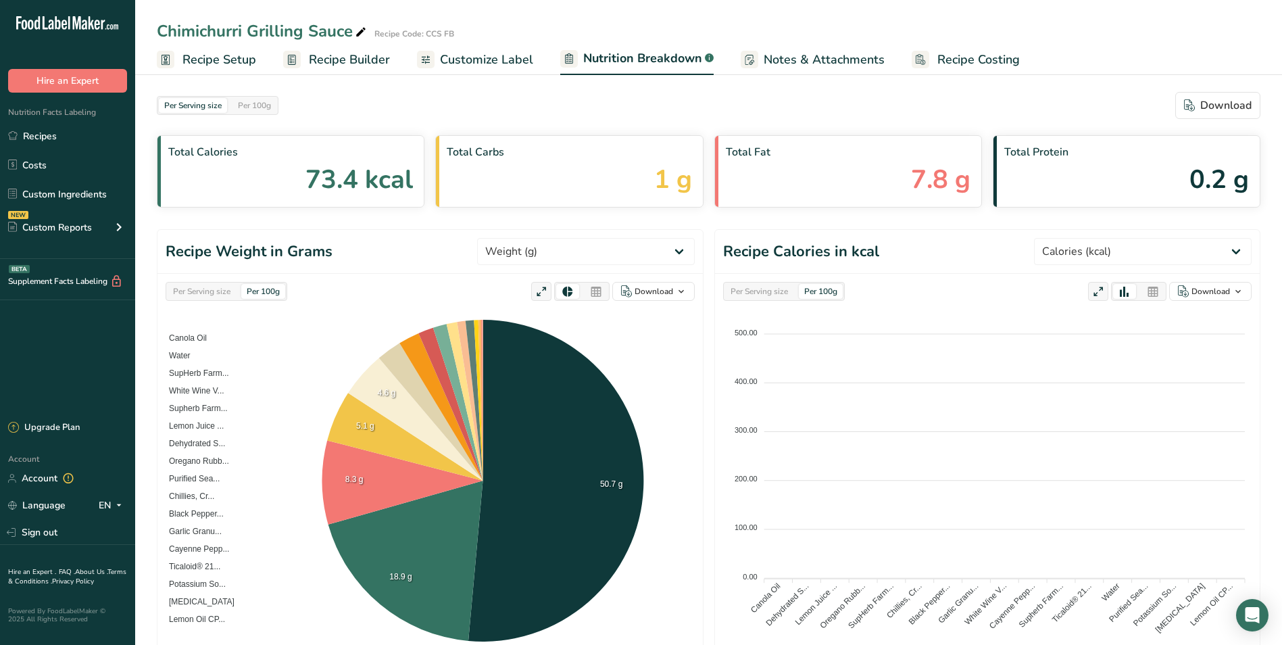
click at [497, 60] on span "Customize Label" at bounding box center [486, 60] width 93 height 18
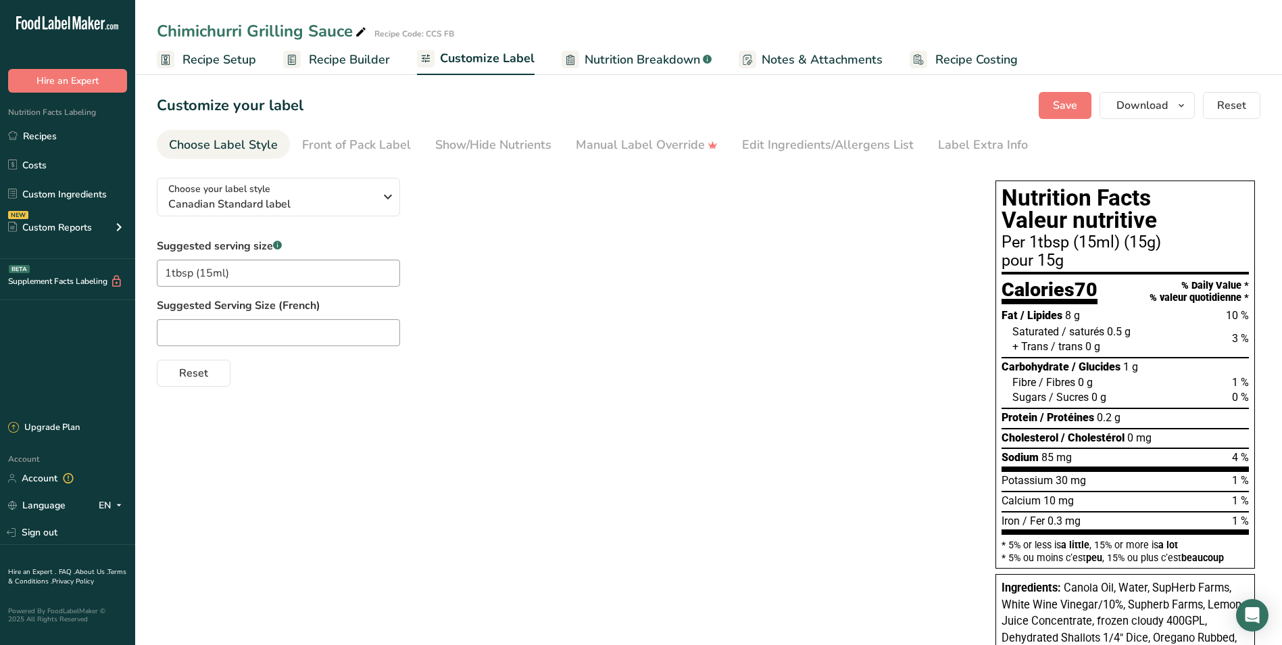
click at [216, 68] on span "Recipe Setup" at bounding box center [219, 60] width 74 height 18
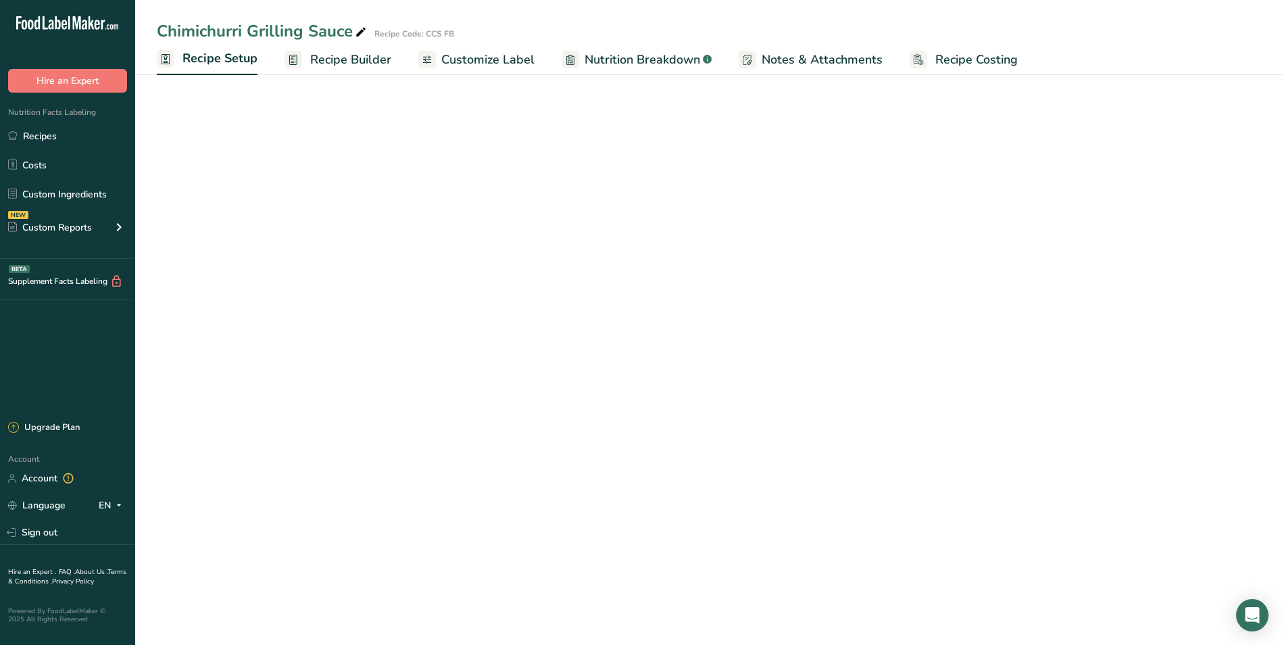
select select "17"
select select "22"
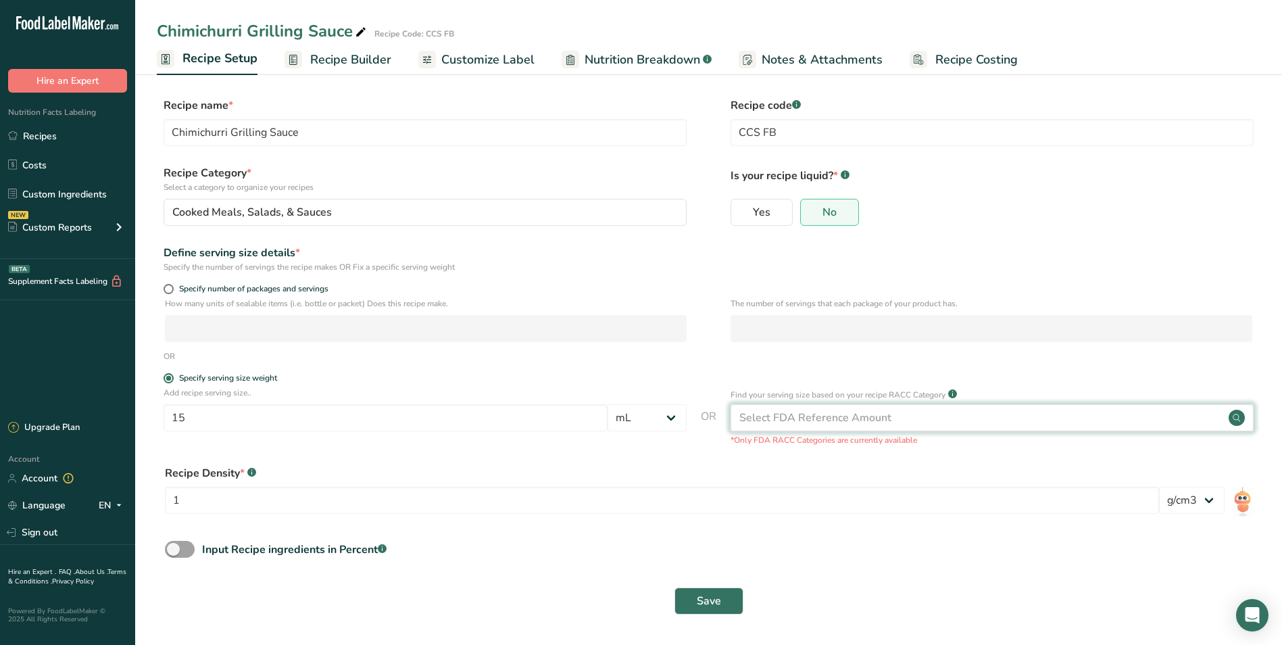
click at [835, 417] on div "Select FDA Reference Amount" at bounding box center [815, 418] width 152 height 16
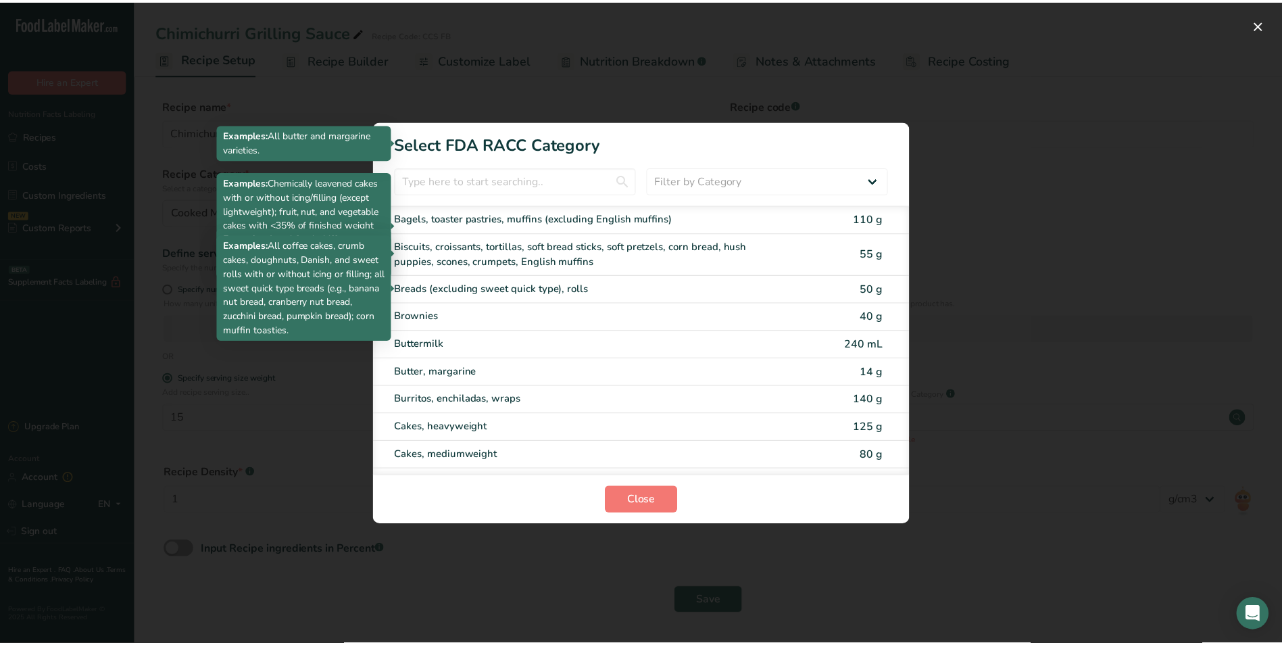
scroll to position [338, 0]
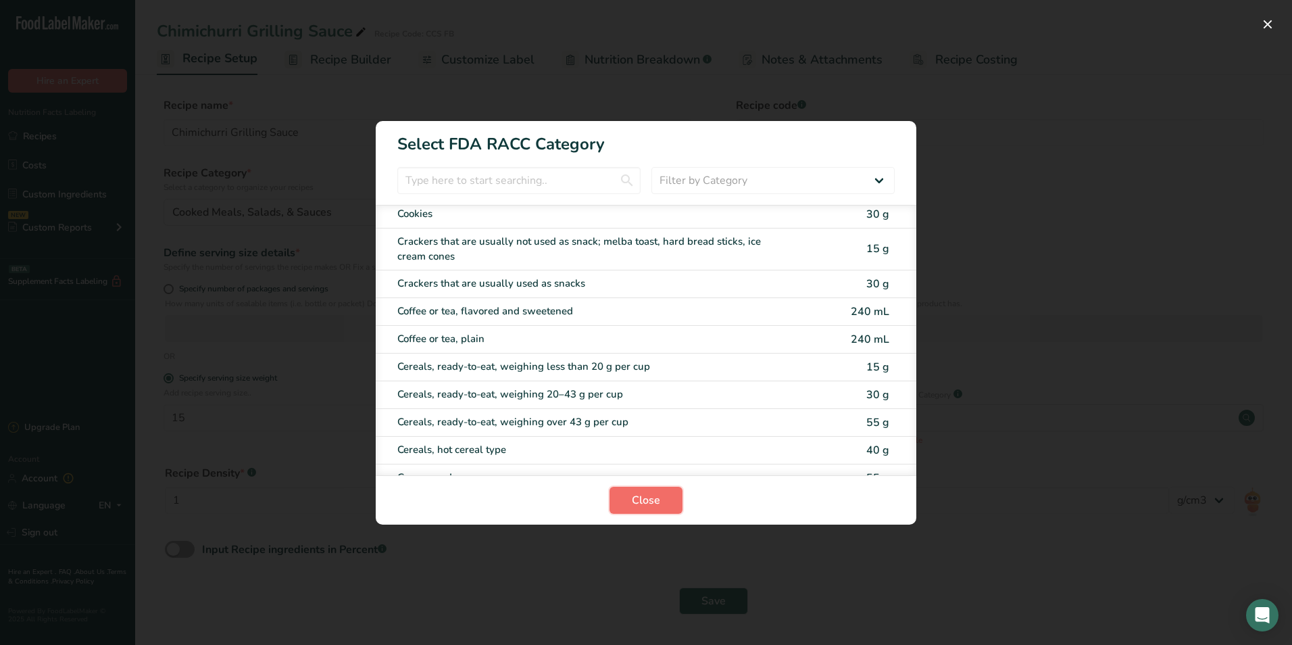
click at [653, 495] on span "Close" at bounding box center [646, 500] width 28 height 16
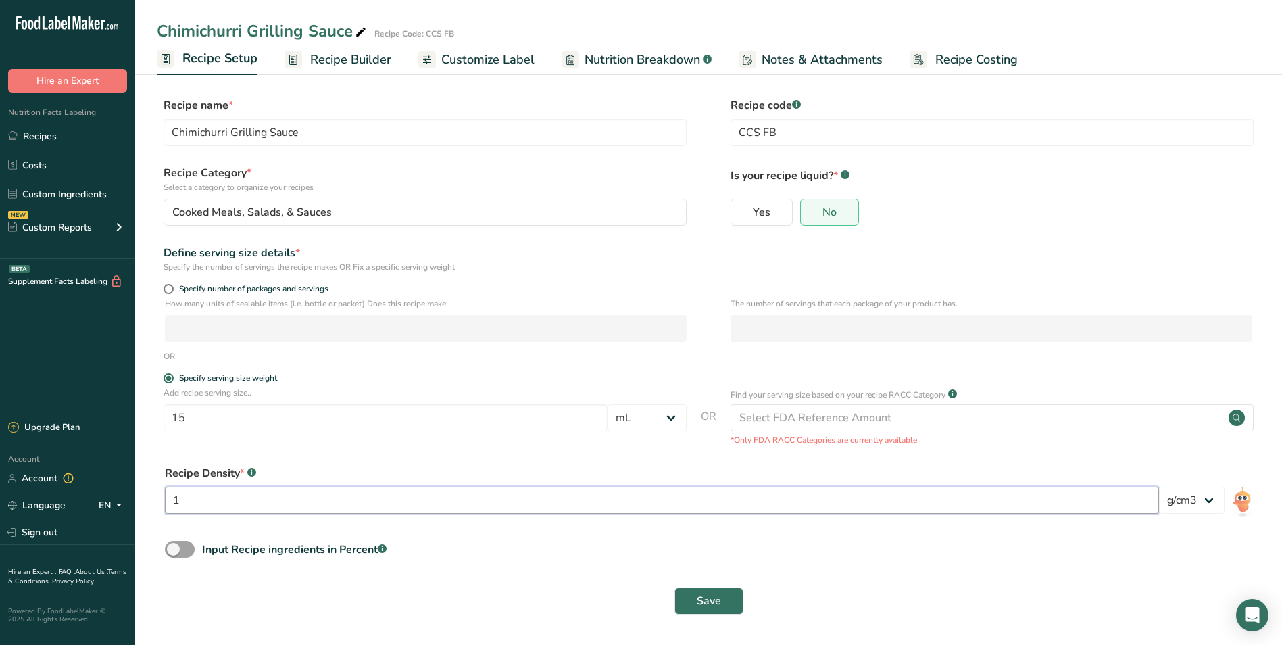
click at [478, 508] on input "1" at bounding box center [662, 500] width 994 height 27
click at [1212, 506] on select "lb/ft3 g/cm3" at bounding box center [1192, 500] width 66 height 27
click at [708, 597] on span "Save" at bounding box center [709, 601] width 24 height 16
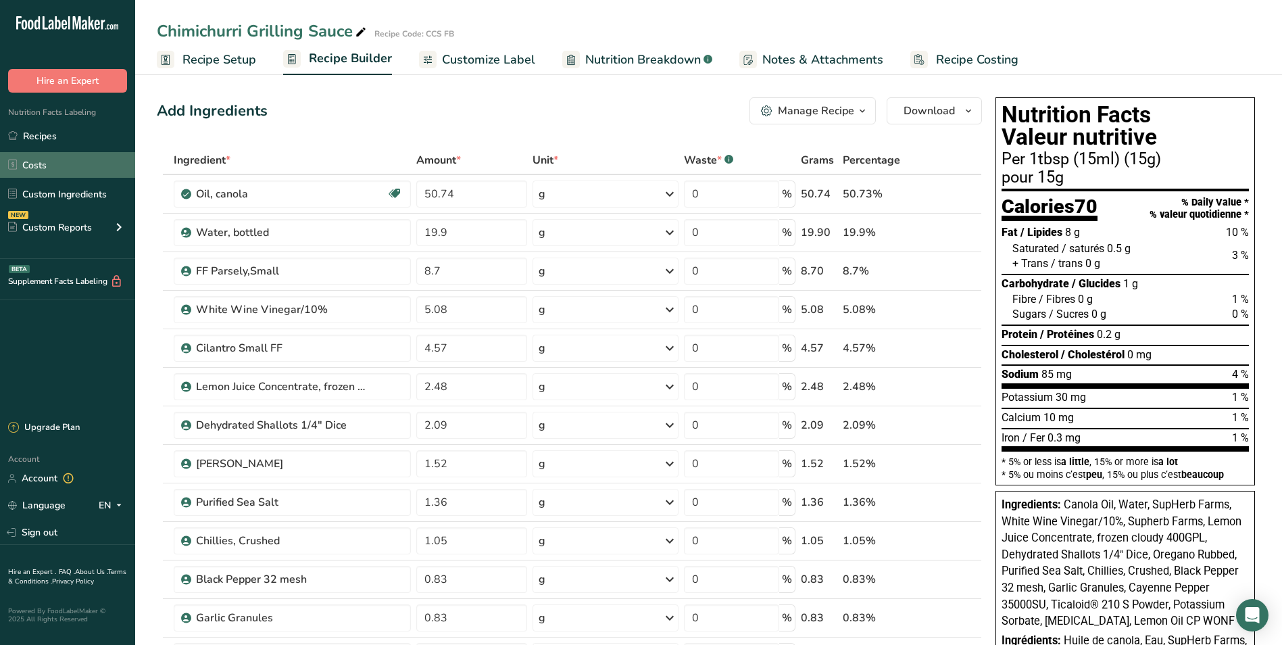
click at [54, 154] on link "Costs" at bounding box center [67, 165] width 135 height 26
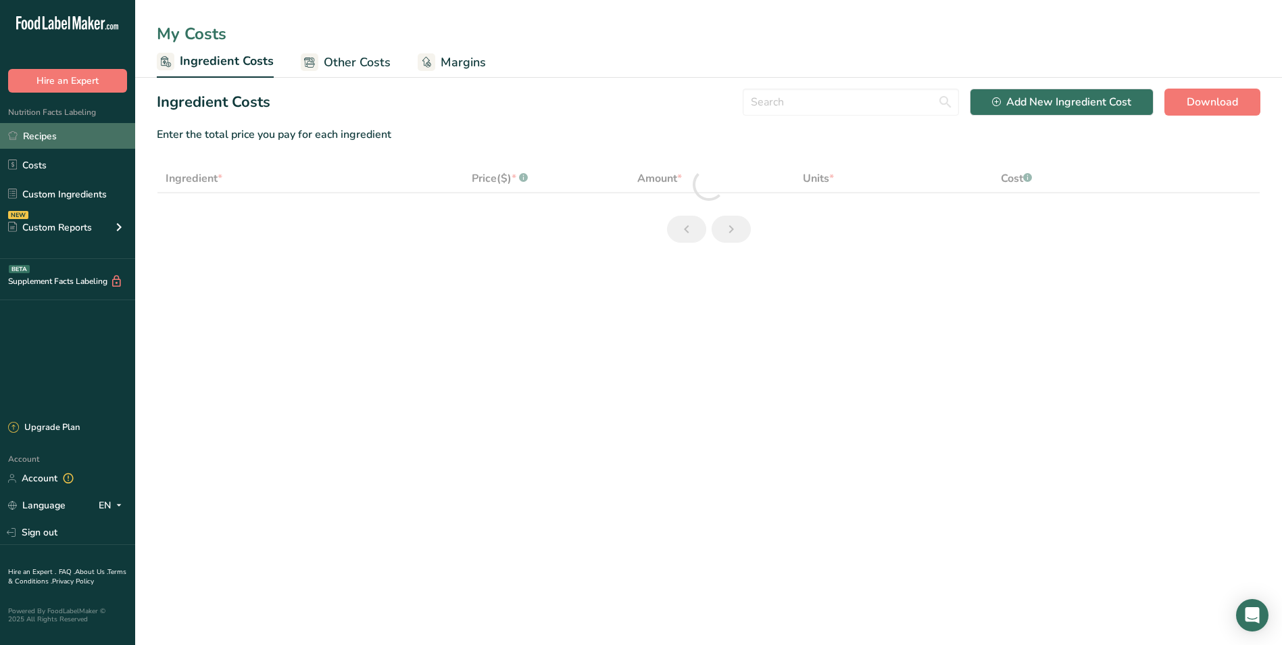
click at [58, 136] on link "Recipes" at bounding box center [67, 136] width 135 height 26
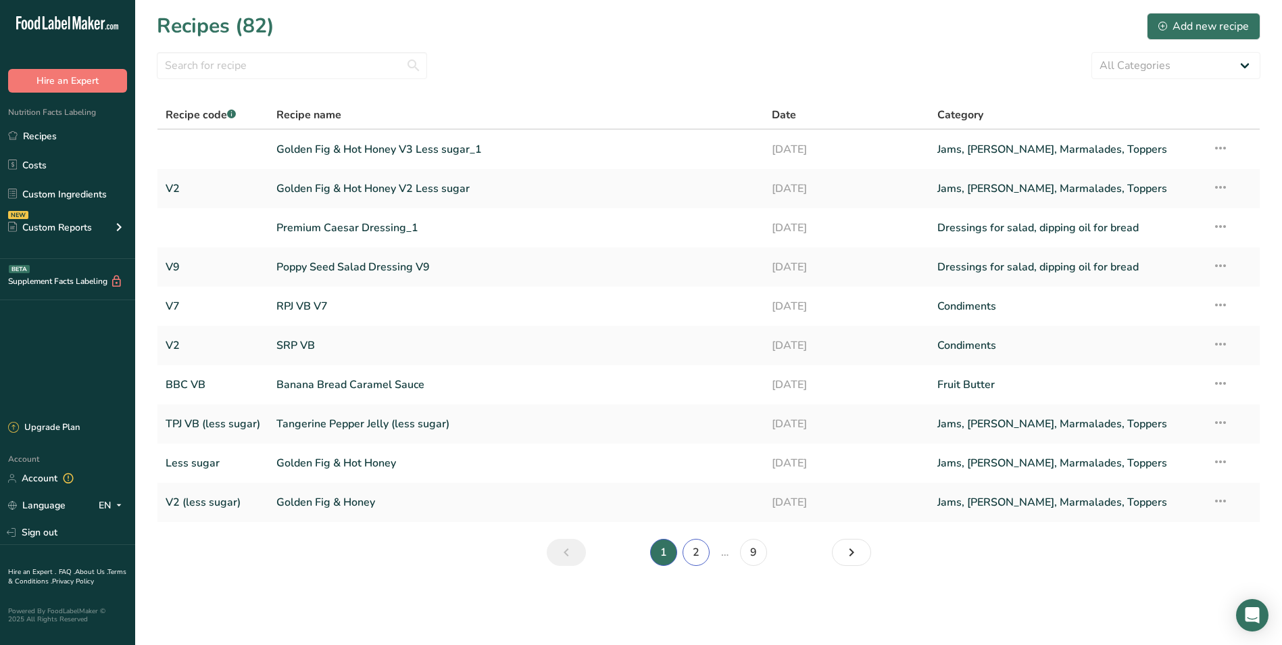
click at [693, 559] on link "2" at bounding box center [696, 552] width 27 height 27
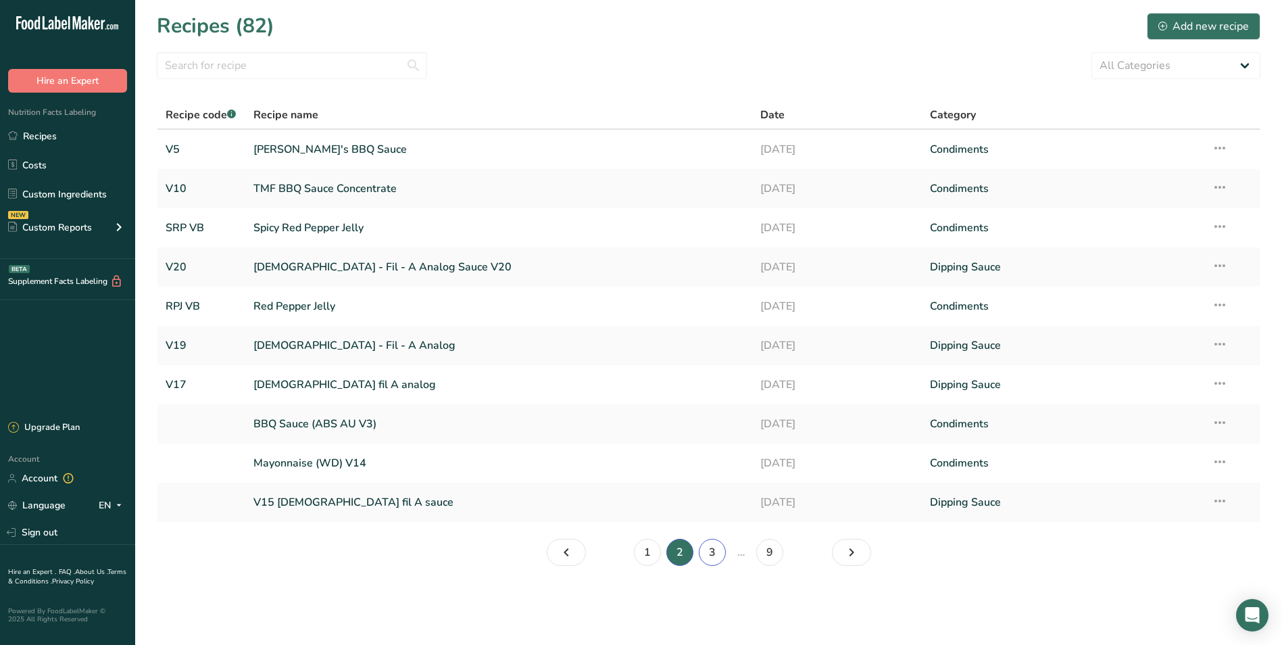
click at [711, 551] on link "3" at bounding box center [712, 552] width 27 height 27
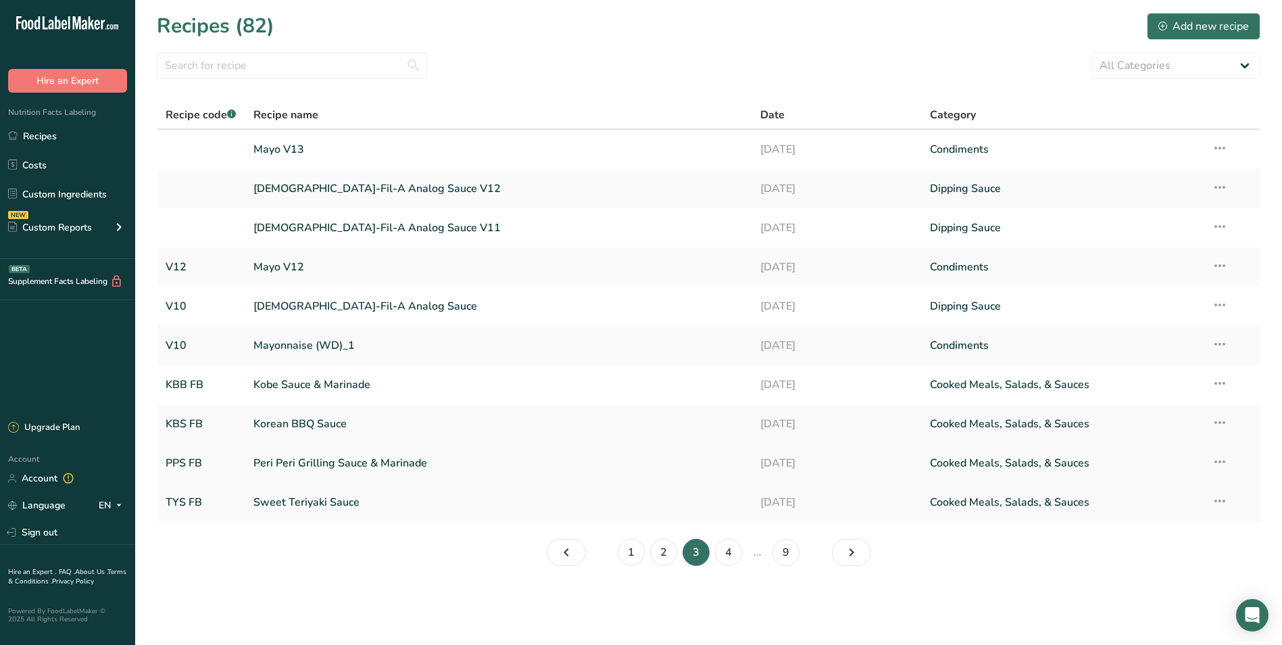
click at [539, 461] on link "Peri Peri Grilling Sauce & Marinade" at bounding box center [498, 463] width 491 height 28
click at [721, 560] on link "4" at bounding box center [728, 552] width 27 height 27
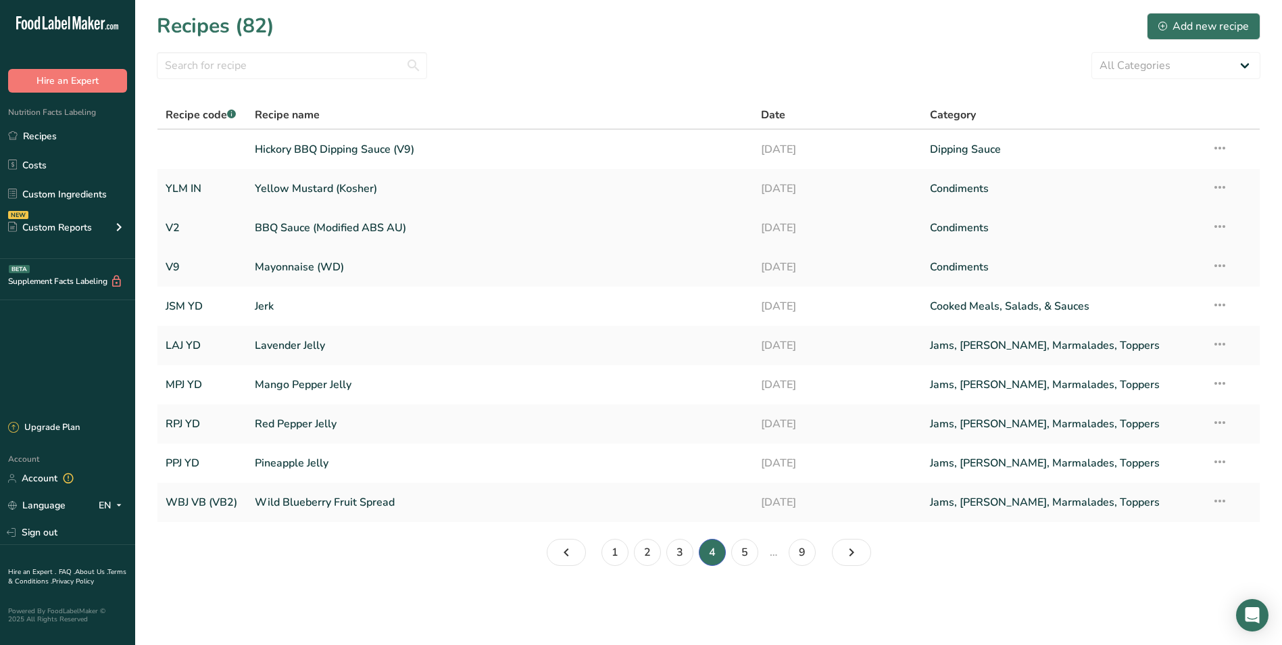
click at [472, 226] on link "BBQ Sauce (Modified ABS AU)" at bounding box center [500, 228] width 491 height 28
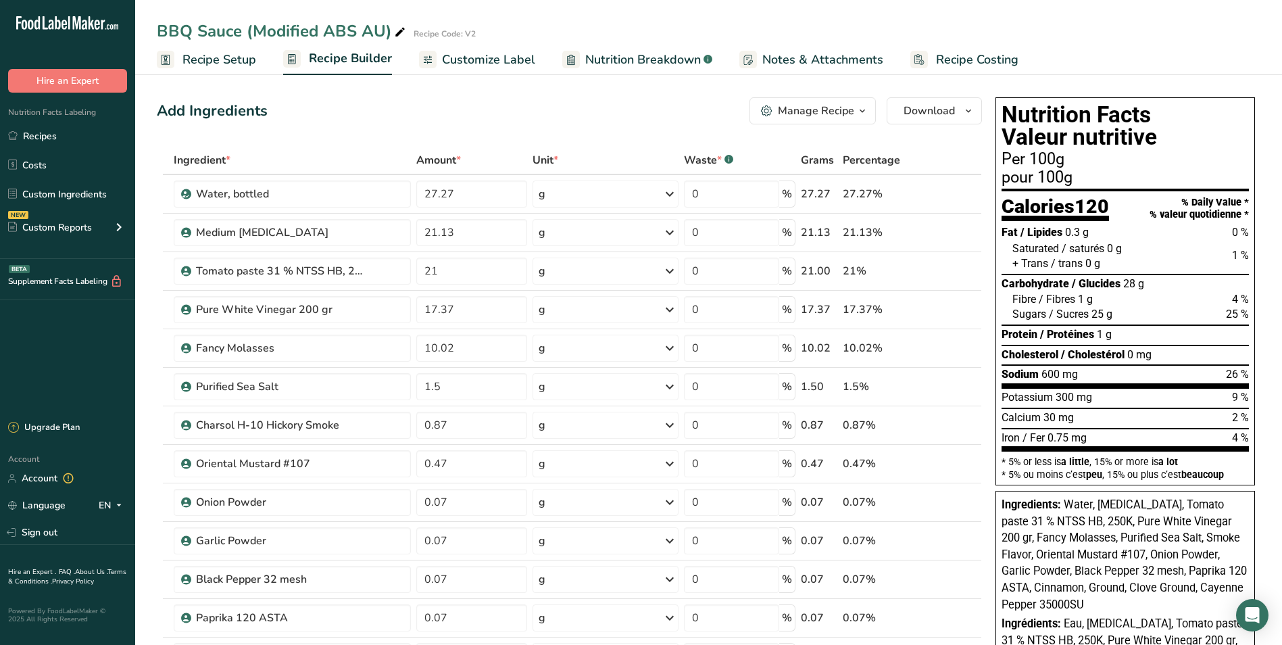
click at [211, 71] on link "Recipe Setup" at bounding box center [206, 60] width 99 height 30
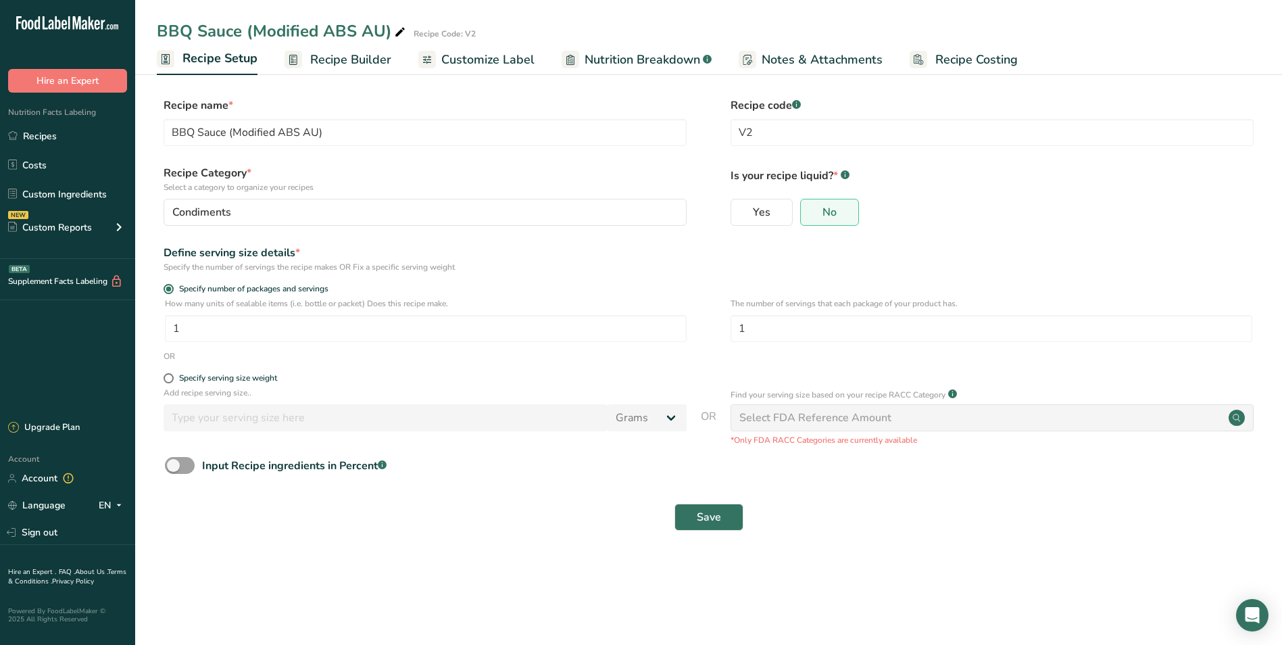
click at [357, 437] on div "Add recipe serving size.. Grams kg mg mcg lb oz l mL fl oz tbsp tsp cup qt gall…" at bounding box center [425, 412] width 523 height 51
click at [34, 145] on link "Recipes" at bounding box center [67, 136] width 135 height 26
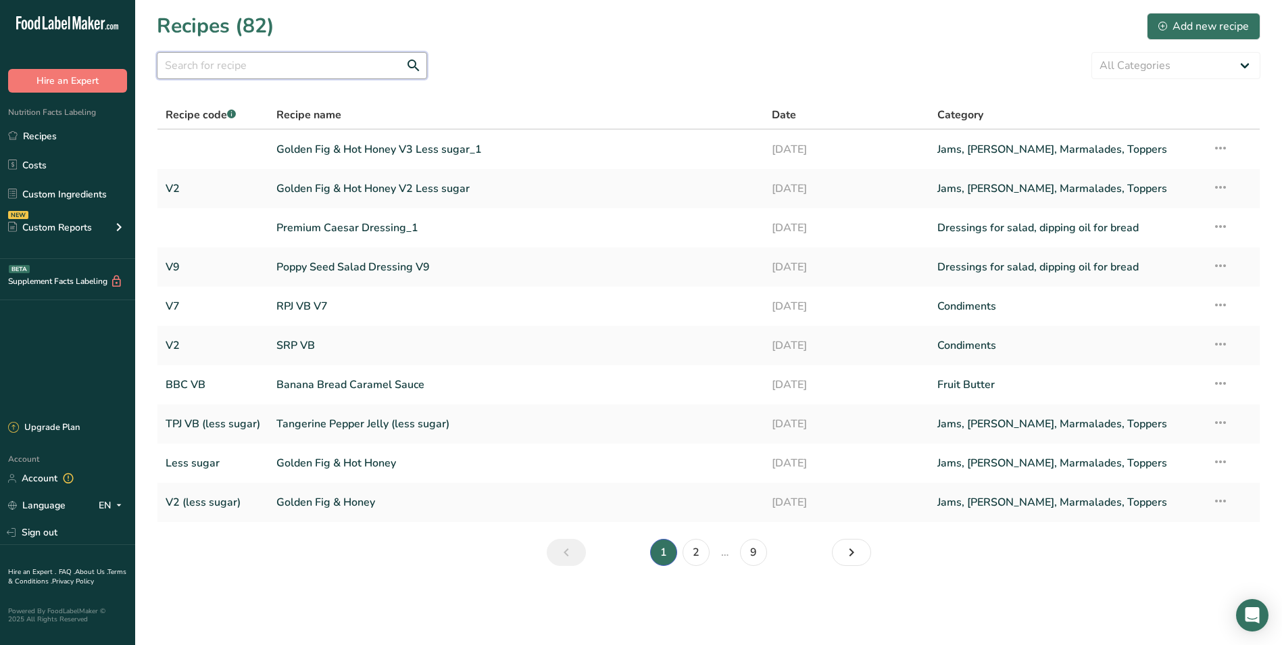
click at [294, 76] on input "text" at bounding box center [292, 65] width 270 height 27
type input "chimichurri"
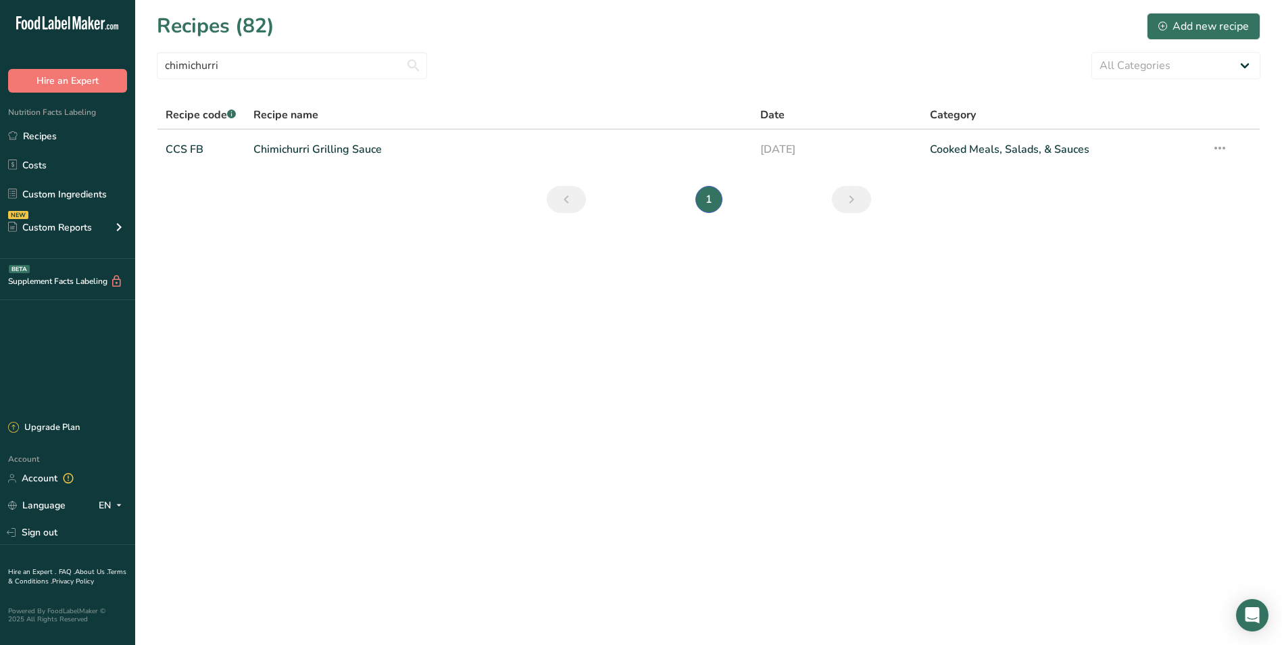
click at [374, 126] on th "Recipe name" at bounding box center [498, 115] width 507 height 28
click at [373, 145] on link "Chimichurri Grilling Sauce" at bounding box center [498, 149] width 491 height 28
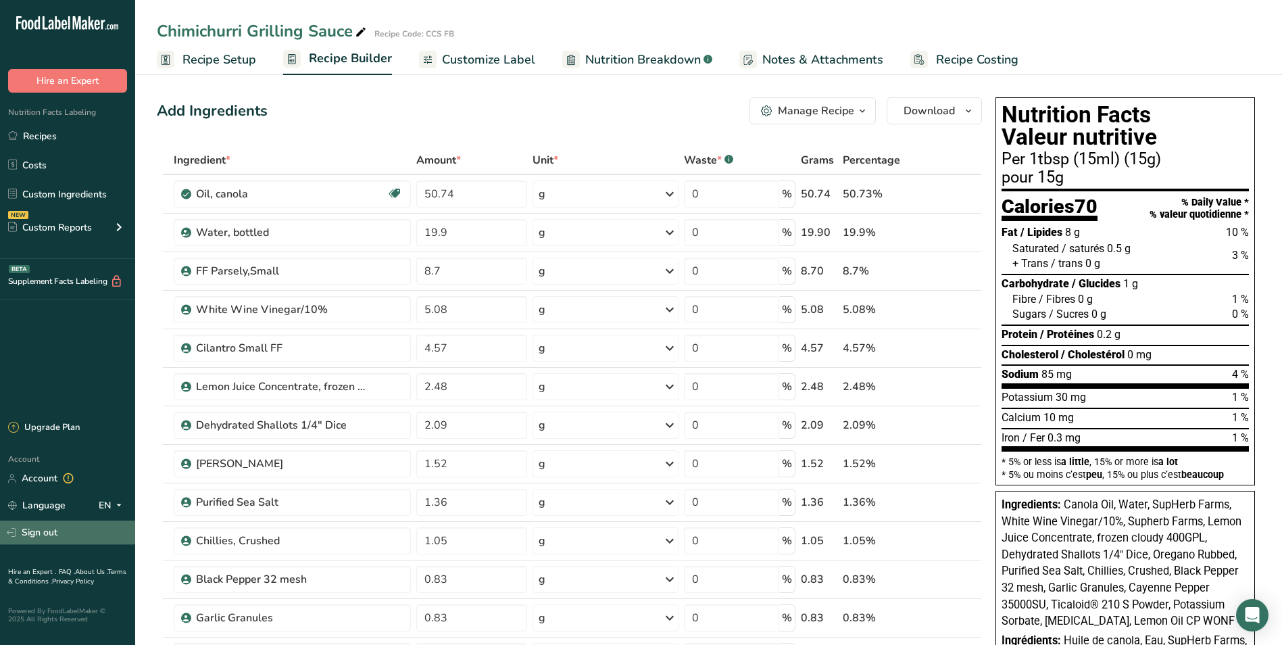
click at [58, 531] on link "Sign out" at bounding box center [67, 532] width 135 height 24
